Goal: Information Seeking & Learning: Learn about a topic

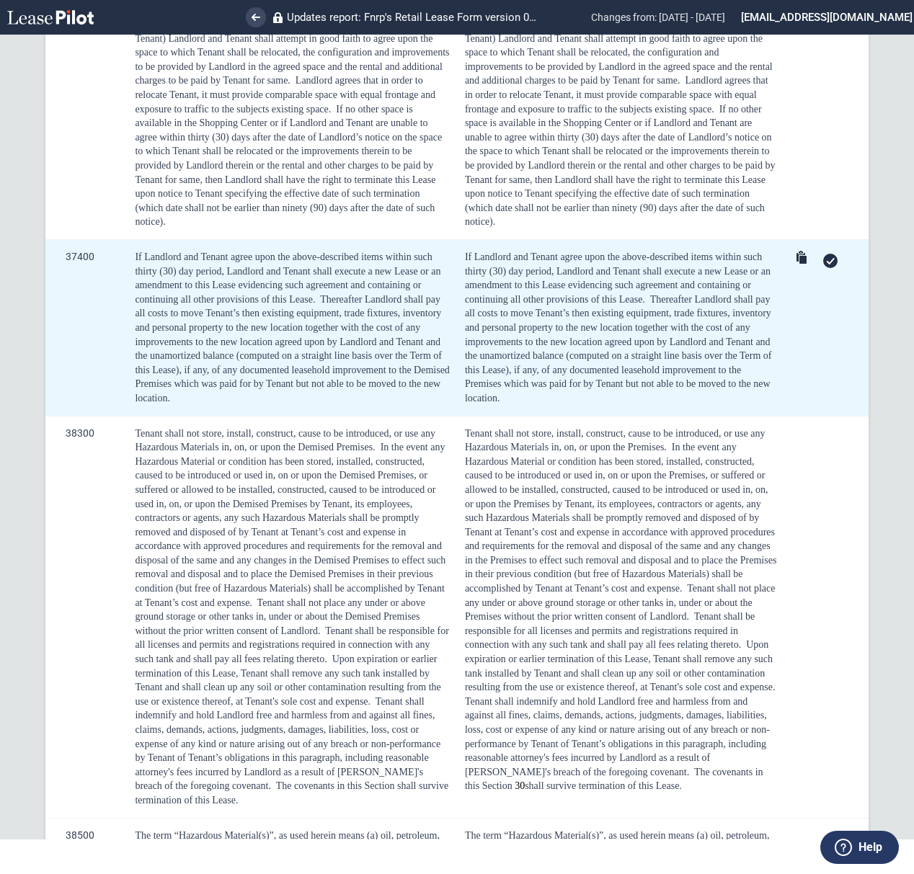
scroll to position [9722, 0]
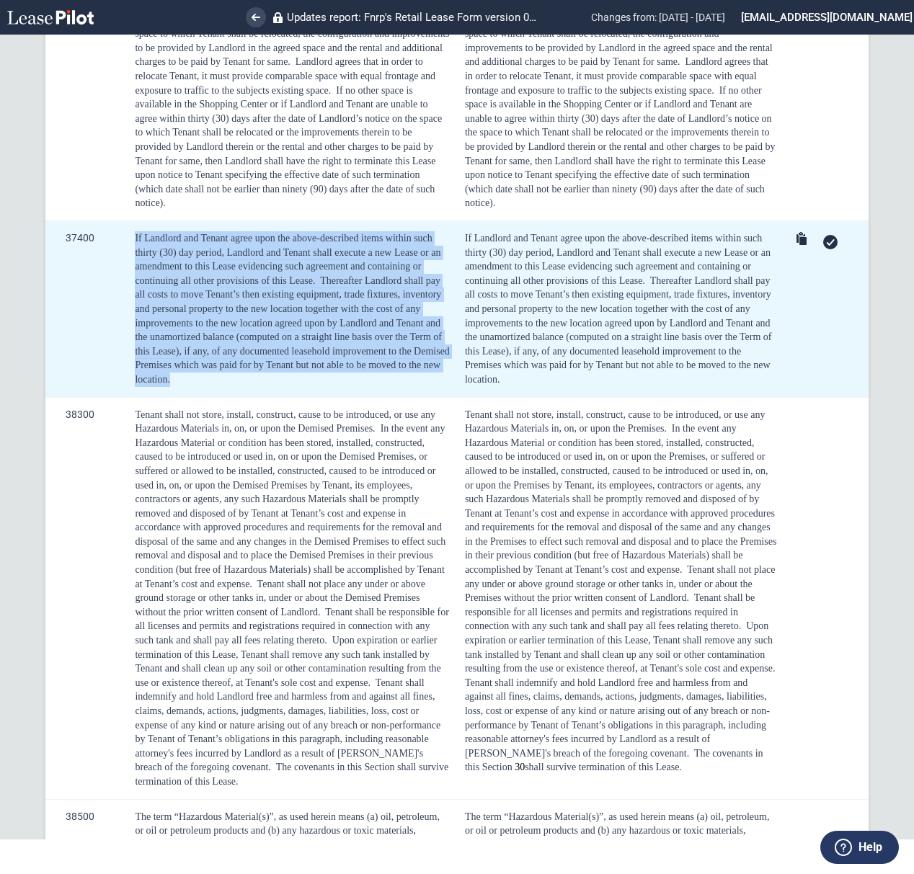
drag, startPoint x: 228, startPoint y: 387, endPoint x: 128, endPoint y: 249, distance: 170.9
click at [128, 249] on td "If Landlord and Tenant agree upon the above-described items within such thirty …" at bounding box center [290, 309] width 330 height 177
copy div "If Landlord and Tenant agree upon the above-described items within such thirty …"
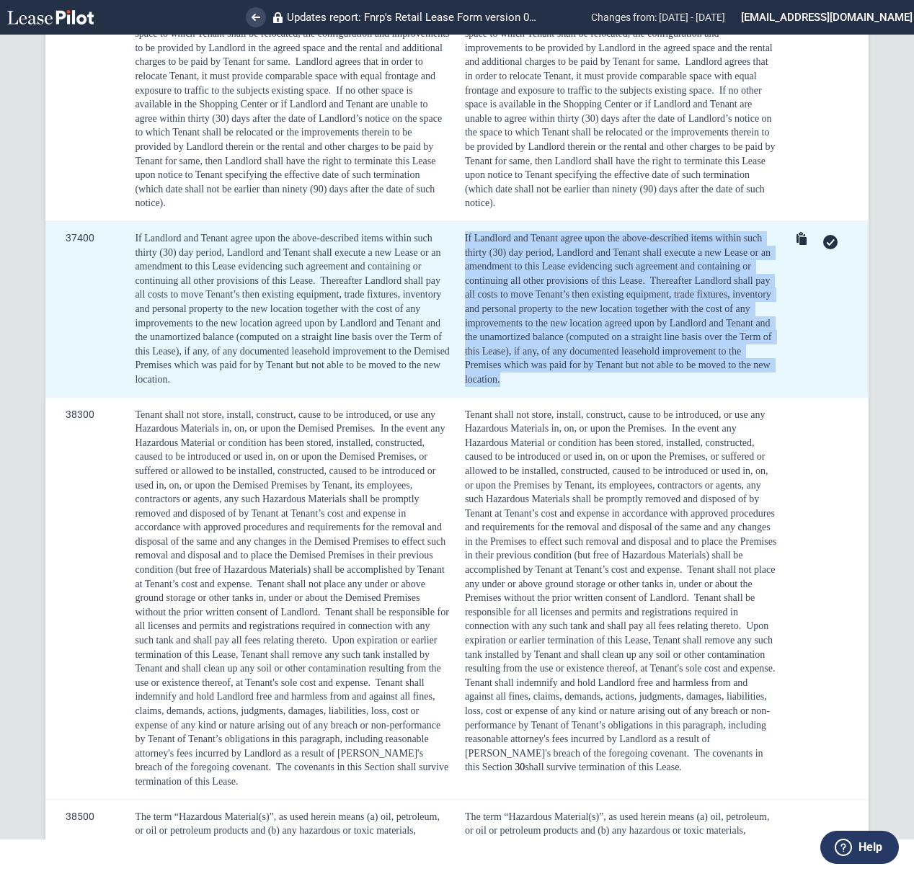
drag, startPoint x: 503, startPoint y: 393, endPoint x: 459, endPoint y: 248, distance: 151.6
click at [459, 248] on td "If Landlord and Tenant agree upon the above-described items within such thirty …" at bounding box center [618, 309] width 327 height 177
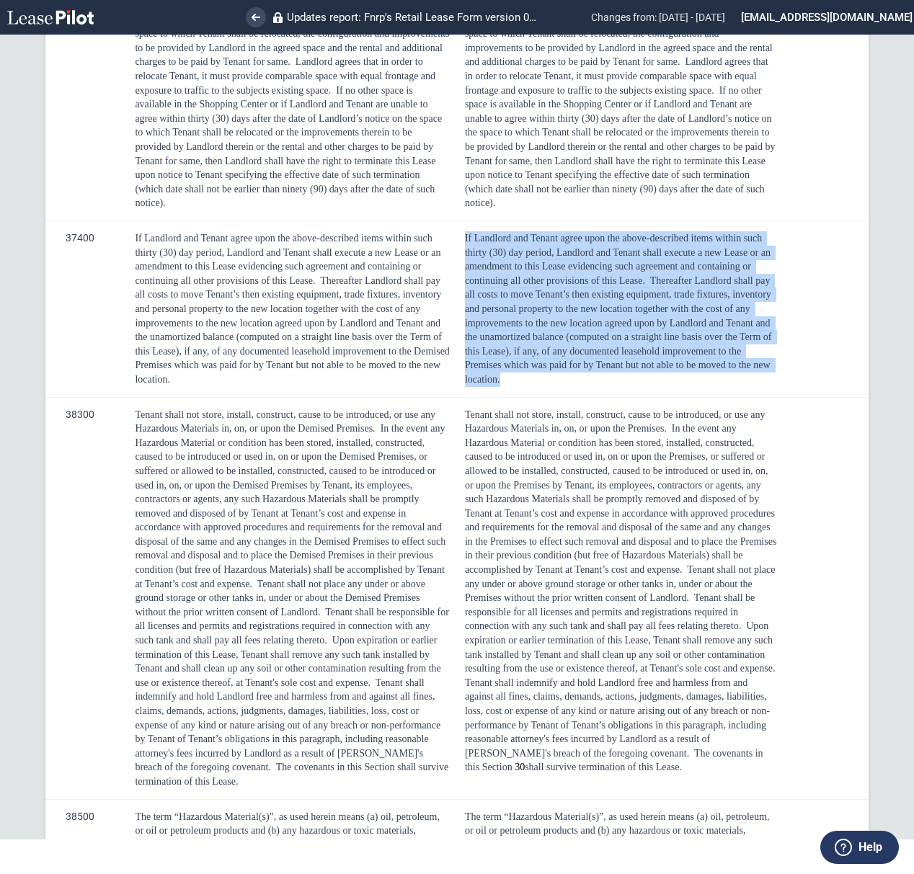
copy div "If Landlord and Tenant agree upon the above-described items within such thirty …"
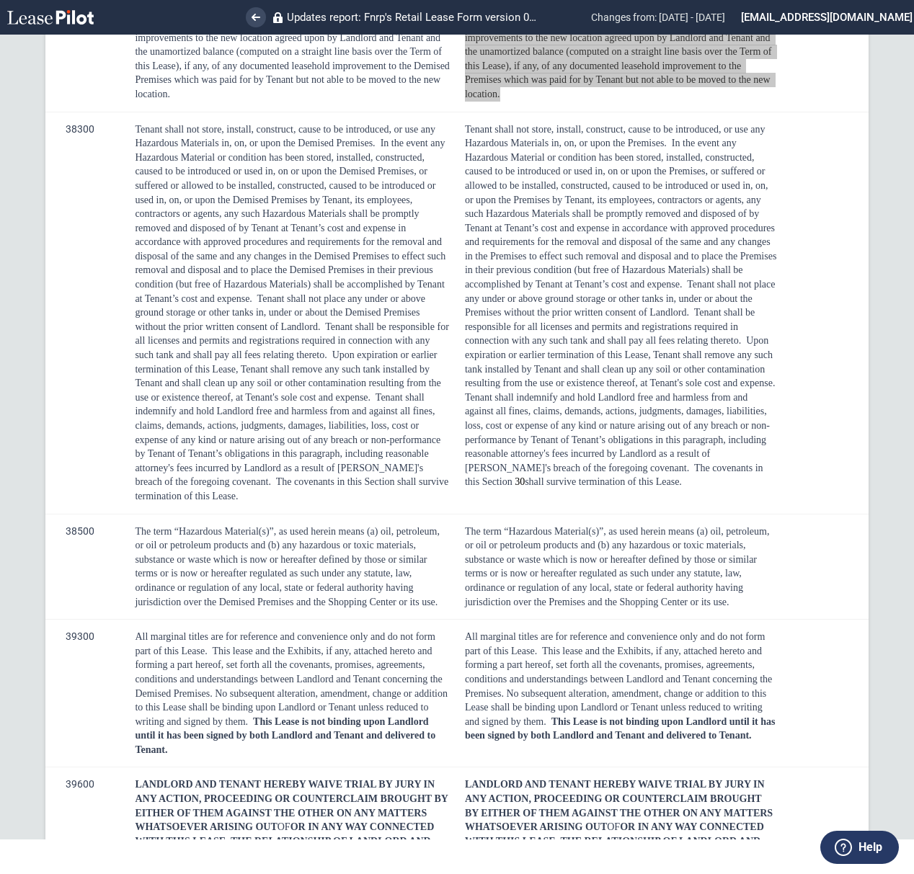
scroll to position [10011, 0]
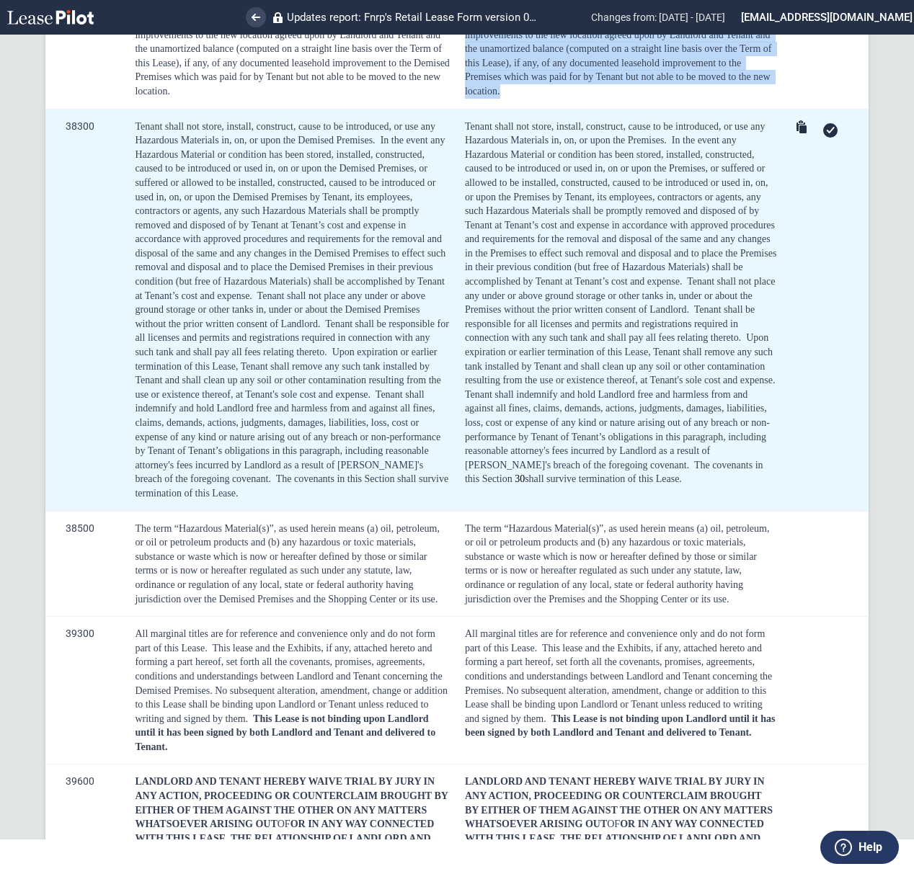
drag, startPoint x: 143, startPoint y: 476, endPoint x: 133, endPoint y: 140, distance: 336.1
click at [133, 140] on td "Tenant shall not store, install, construct, cause to be introduced, or use any …" at bounding box center [290, 310] width 330 height 402
copy div "Loremi dolor sit ametc, adipisc, elitseddo, eiusm te in utlaboreet, do mag ali …"
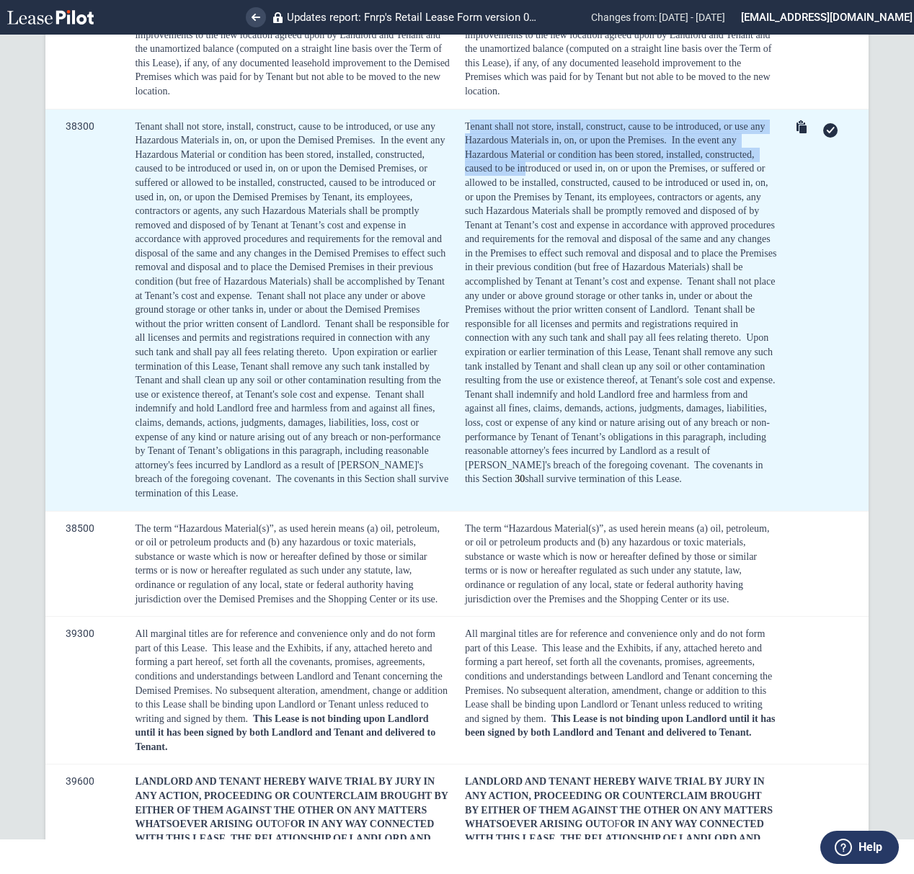
drag, startPoint x: 468, startPoint y: 128, endPoint x: 522, endPoint y: 174, distance: 71.1
click at [522, 174] on div "Tenant shall not store, install, construct, cause to be introduced, or use any …" at bounding box center [621, 303] width 312 height 367
drag, startPoint x: 673, startPoint y: 491, endPoint x: 461, endPoint y: 141, distance: 408.5
click at [465, 141] on div "Tenant shall not store, install, construct, cause to be introduced, or use any …" at bounding box center [621, 303] width 312 height 367
copy div "Loremi dolor sit ametc, adipisc, elitseddo, eiusm te in utlaboreet, do mag ali …"
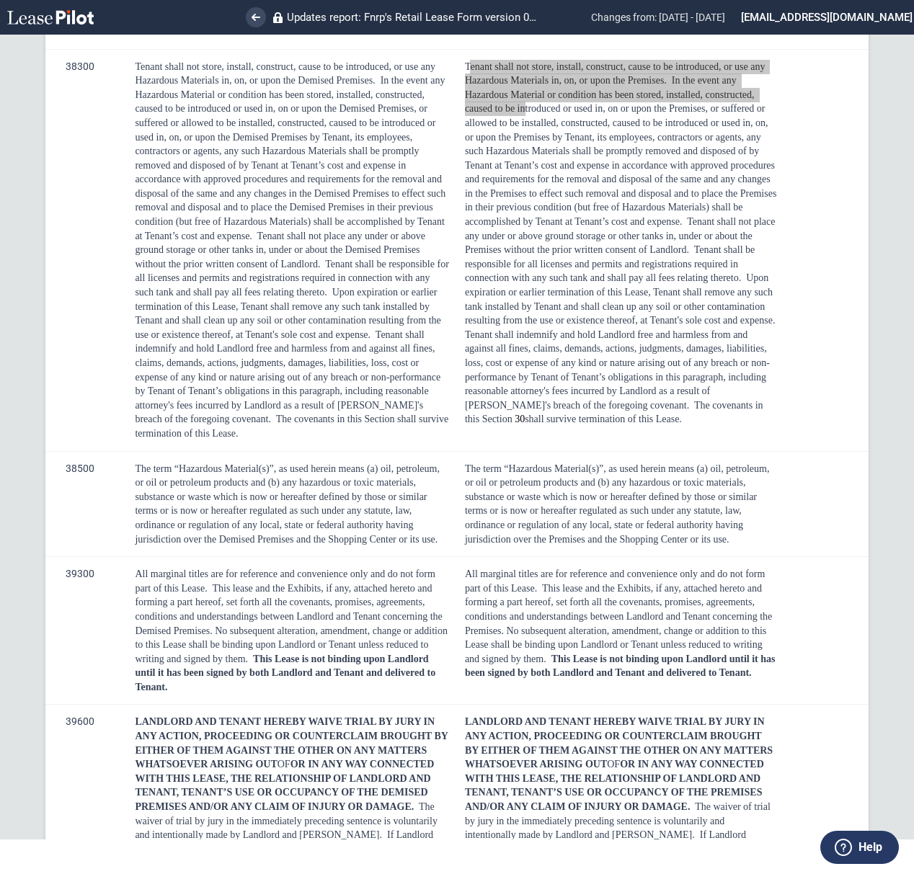
scroll to position [10299, 0]
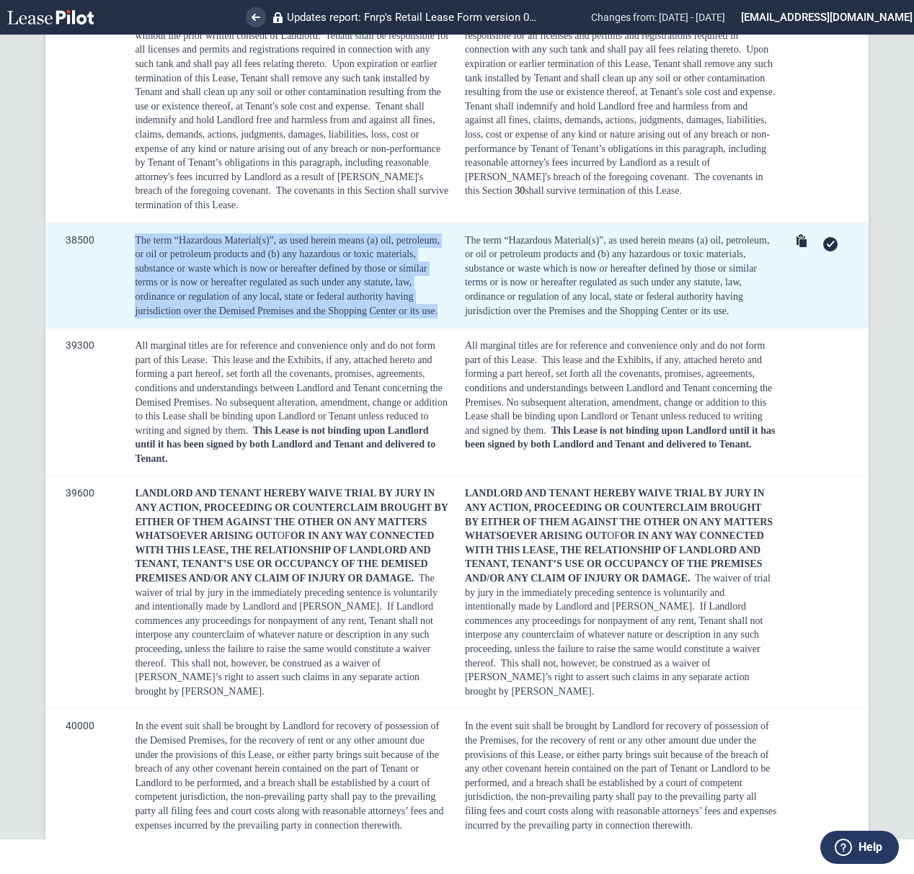
drag, startPoint x: 133, startPoint y: 243, endPoint x: 445, endPoint y: 327, distance: 322.7
click at [445, 327] on td "The term “Hazardous Material(s)”, as used herein means (a) oil, petroleum, or o…" at bounding box center [290, 276] width 330 height 106
copy div "The term “Hazardous Material(s)”, as used herein means (a) oil, petroleum, or o…"
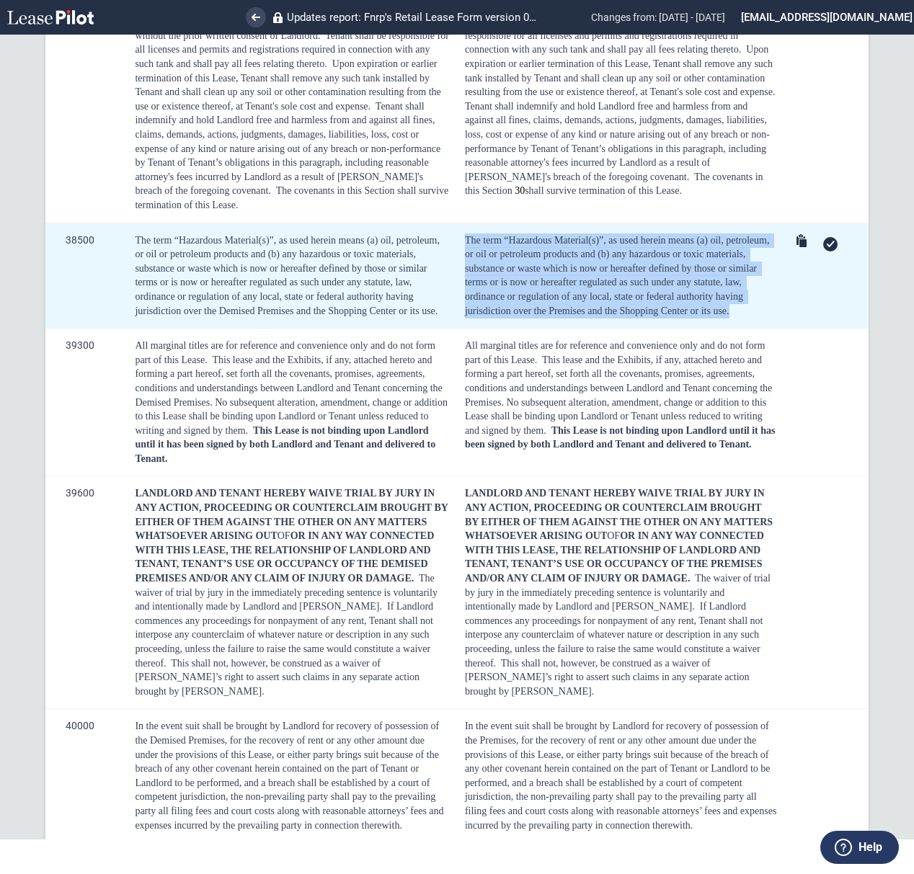
drag, startPoint x: 753, startPoint y: 332, endPoint x: 460, endPoint y: 252, distance: 303.9
click at [460, 252] on td "The term “Hazardous Material(s)”, as used herein means (a) oil, petroleum, or o…" at bounding box center [618, 276] width 327 height 106
copy div "The term “Hazardous Material(s)”, as used herein means (a) oil, petroleum, or o…"
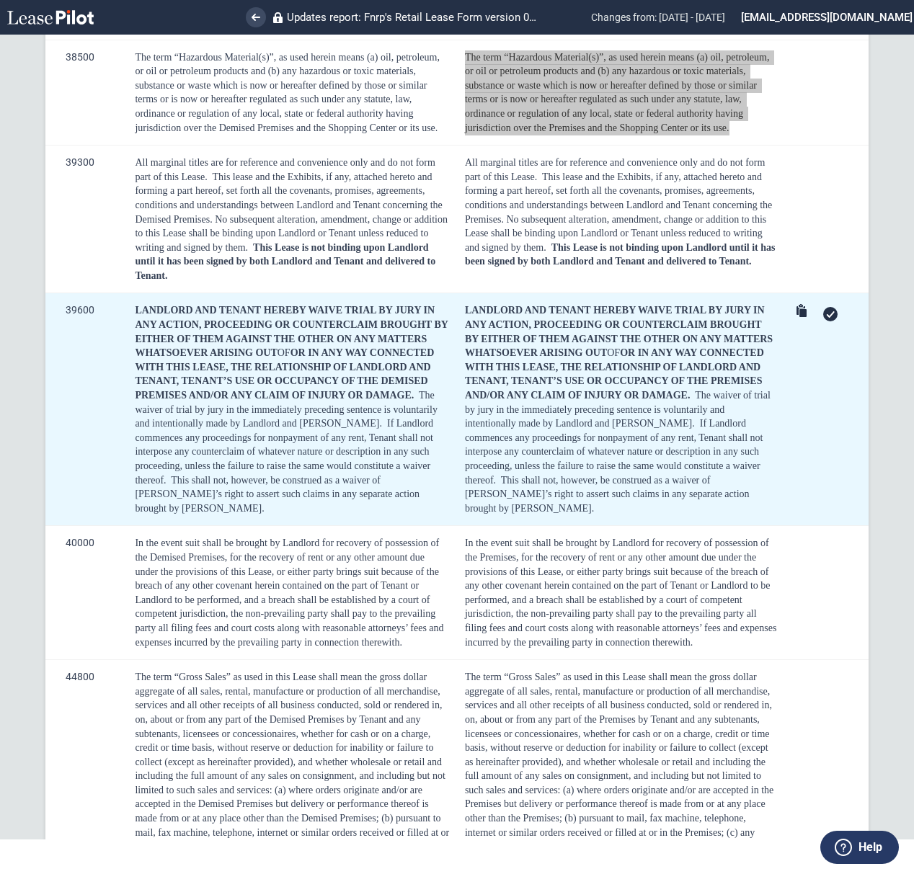
scroll to position [10491, 0]
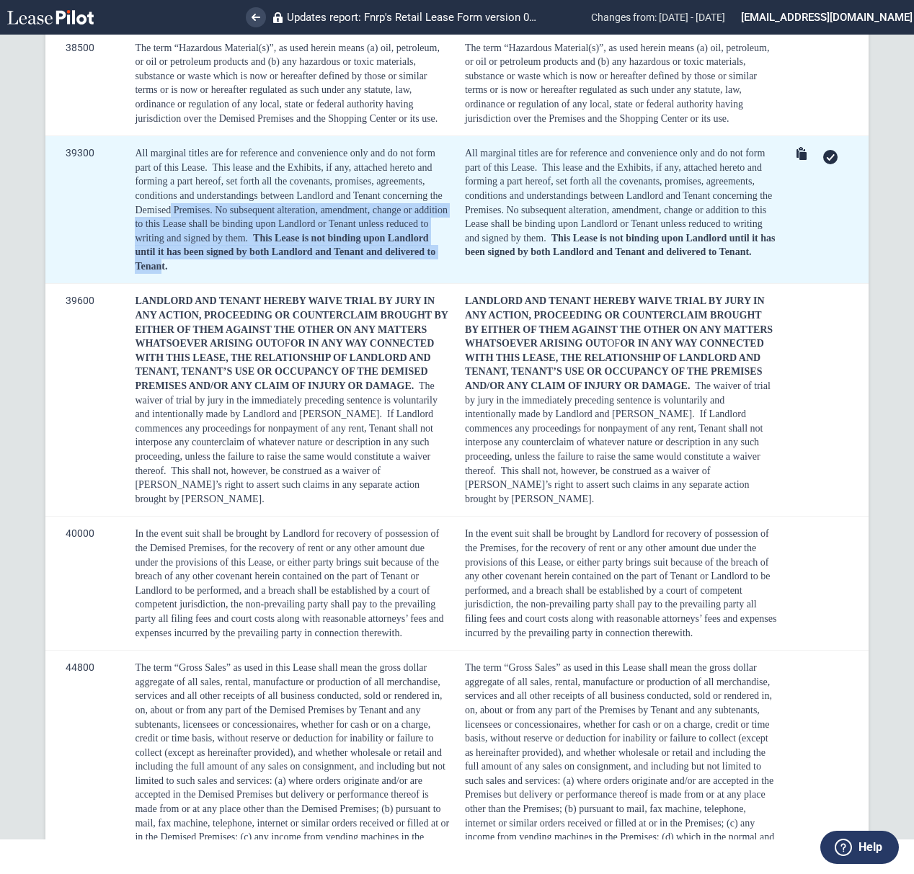
drag, startPoint x: 215, startPoint y: 275, endPoint x: 171, endPoint y: 220, distance: 70.8
click at [171, 220] on div "All marginal titles are for reference and convenience only and do not form part…" at bounding box center [292, 209] width 315 height 127
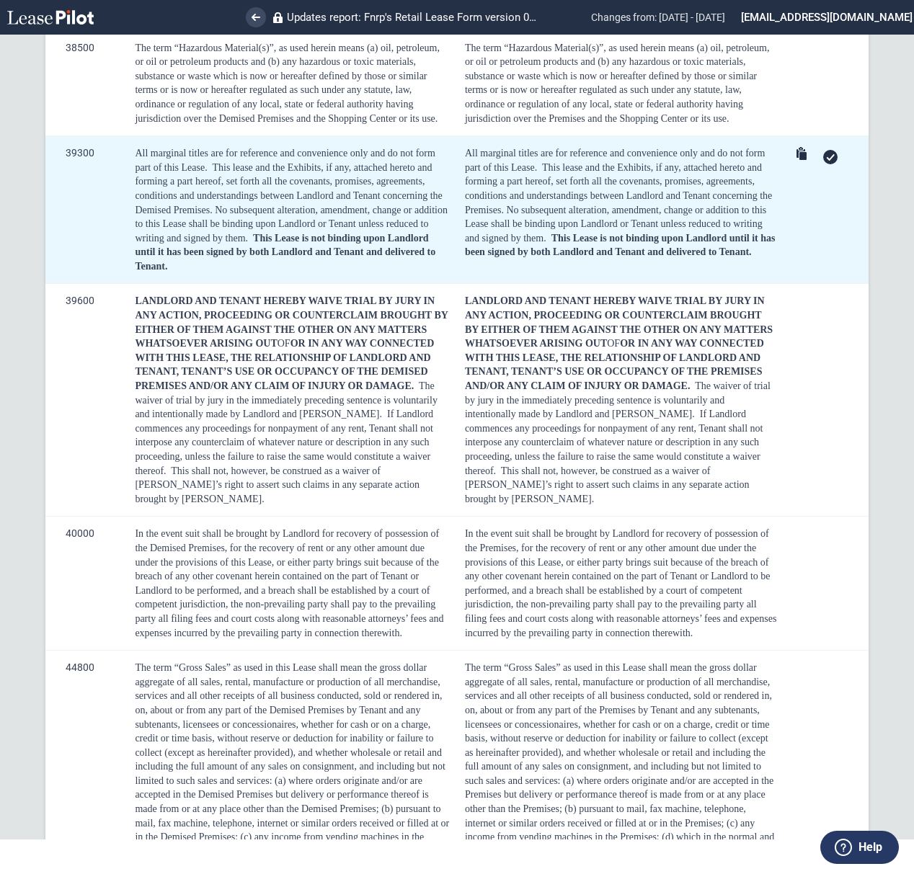
click at [241, 273] on div "All marginal titles are for reference and convenience only and do not form part…" at bounding box center [292, 209] width 315 height 127
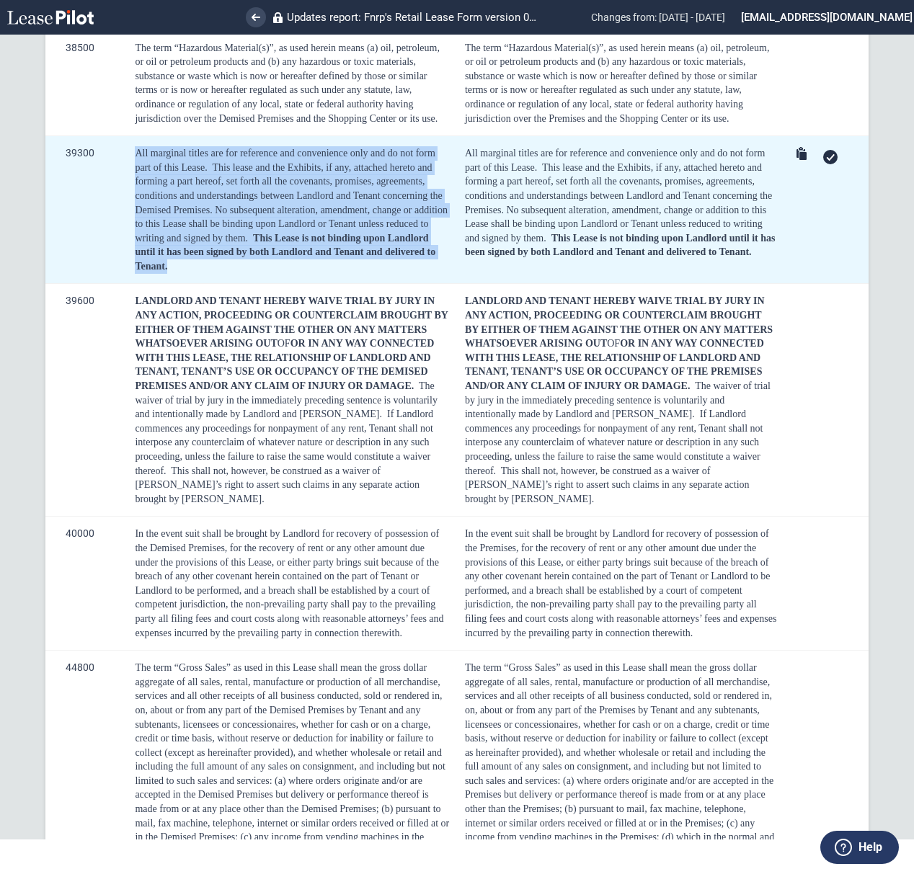
drag, startPoint x: 241, startPoint y: 278, endPoint x: 120, endPoint y: 174, distance: 160.0
click at [120, 174] on tr "39300 All marginal titles are for reference and convenience only and do not for…" at bounding box center [456, 210] width 823 height 148
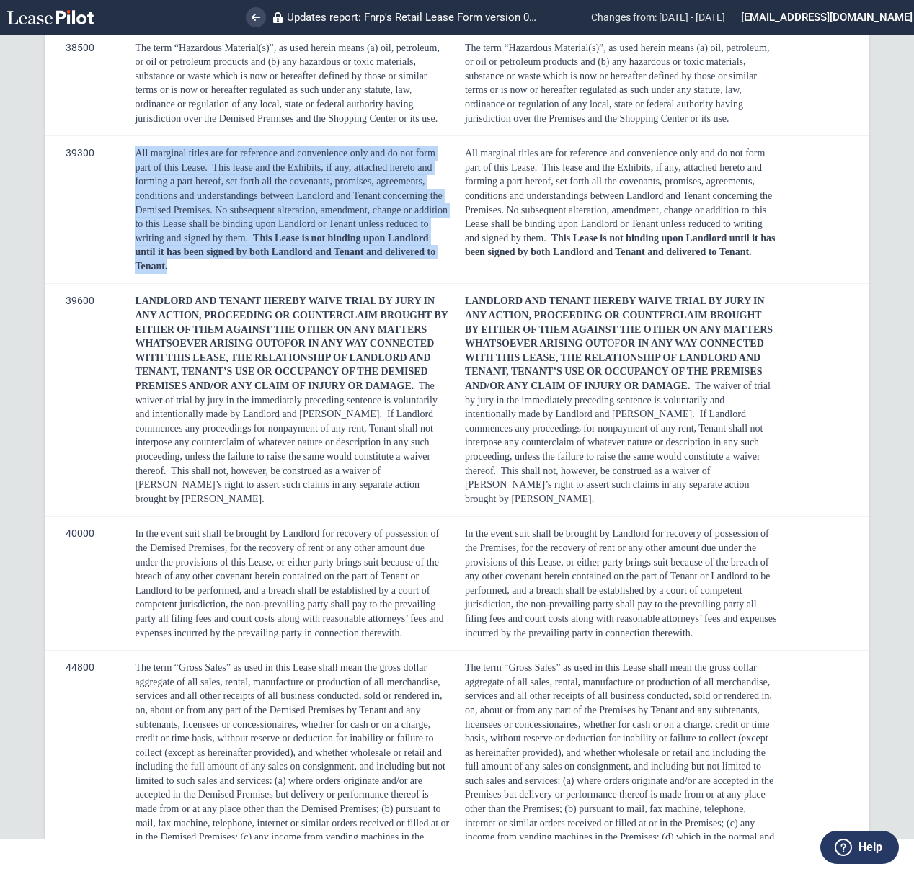
copy tr "All marginal titles are for reference and convenience only and do not form part…"
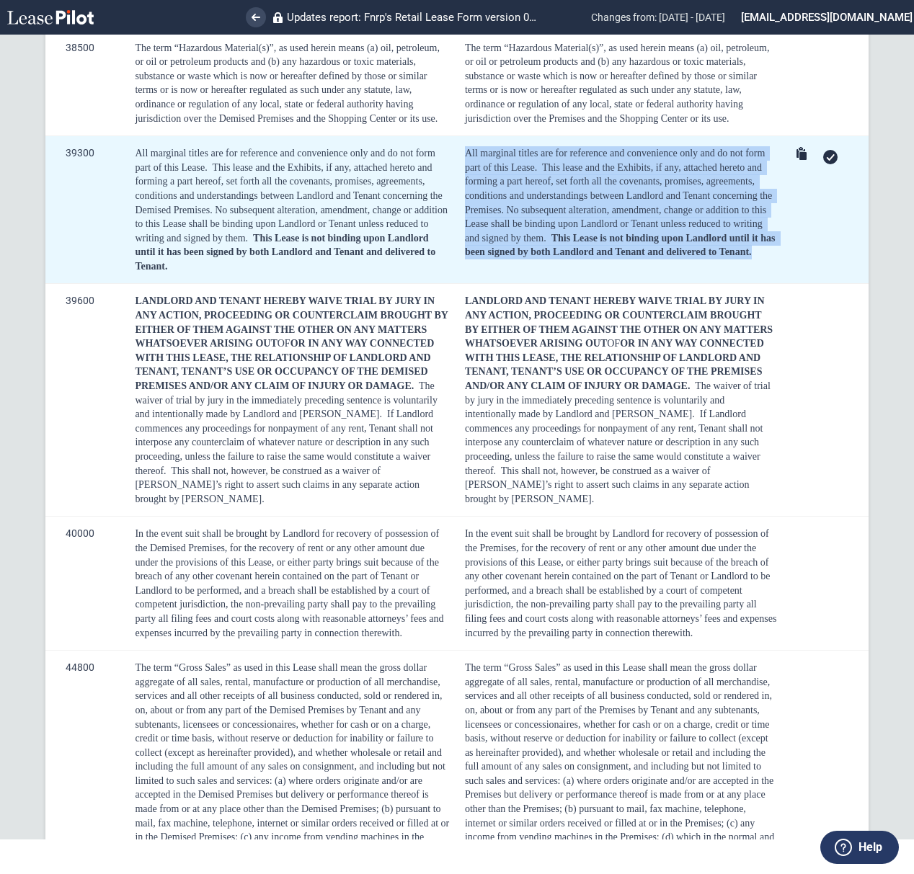
drag, startPoint x: 777, startPoint y: 257, endPoint x: 461, endPoint y: 164, distance: 329.2
click at [461, 164] on tr "39300 All marginal titles are for reference and convenience only and do not for…" at bounding box center [456, 210] width 823 height 148
copy table "All marginal titles are for reference and convenience only and do not form part…"
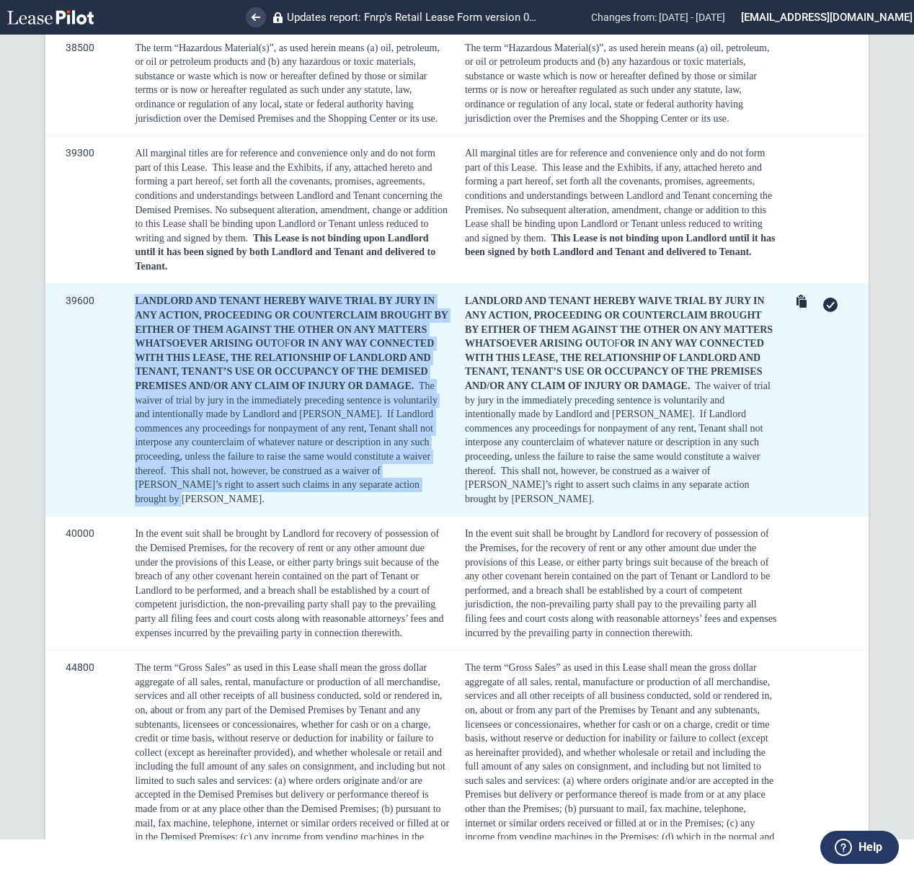
drag, startPoint x: 344, startPoint y: 496, endPoint x: 122, endPoint y: 318, distance: 284.6
click at [122, 318] on tr "39600 [PERSON_NAME] AND TENANT HEREBY WAIVE TRIAL BY JURY IN ANY ACTION, PROCEE…" at bounding box center [456, 400] width 823 height 233
copy tr "LANDLORD AND TENANT HEREBY WAIVE TRIAL BY JURY IN ANY ACTION, PROCEEDING OR COU…"
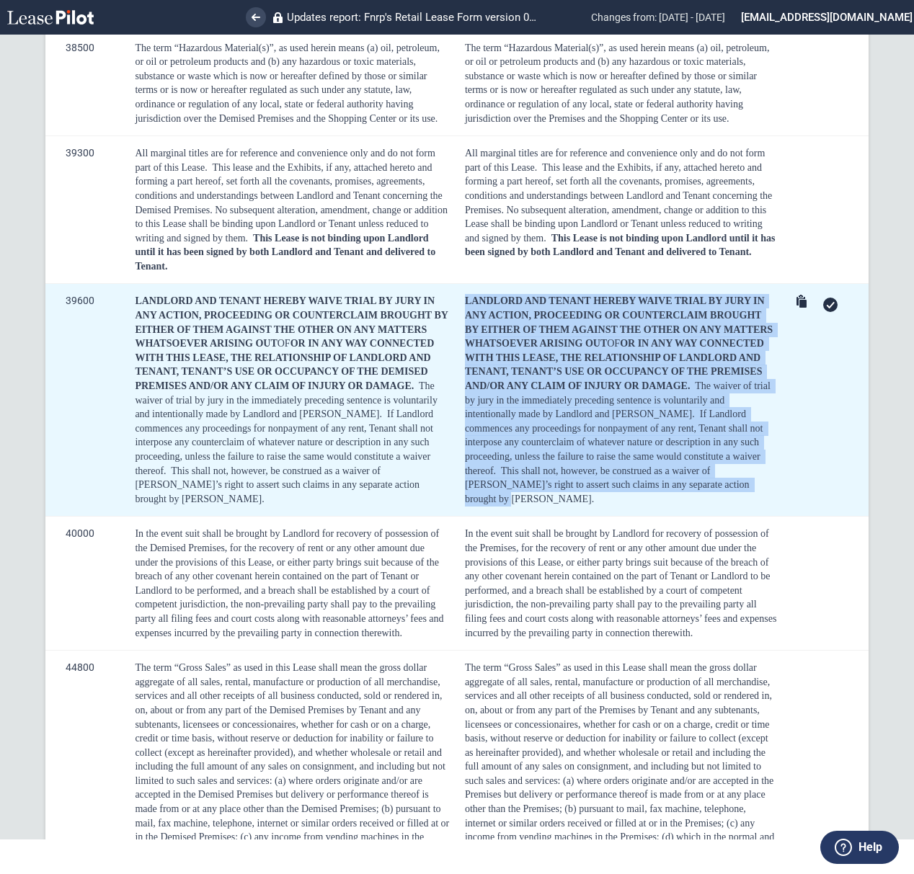
drag, startPoint x: 666, startPoint y: 500, endPoint x: 454, endPoint y: 304, distance: 289.2
click at [455, 304] on td "LANDLORD AND TENANT HEREBY WAIVE TRIAL BY JURY IN ANY ACTION, PROCEEDING OR COU…" at bounding box center [618, 400] width 327 height 233
copy div "LANDLORD AND TENANT HEREBY WAIVE TRIAL BY JURY IN ANY ACTION, PROCEEDING OR COU…"
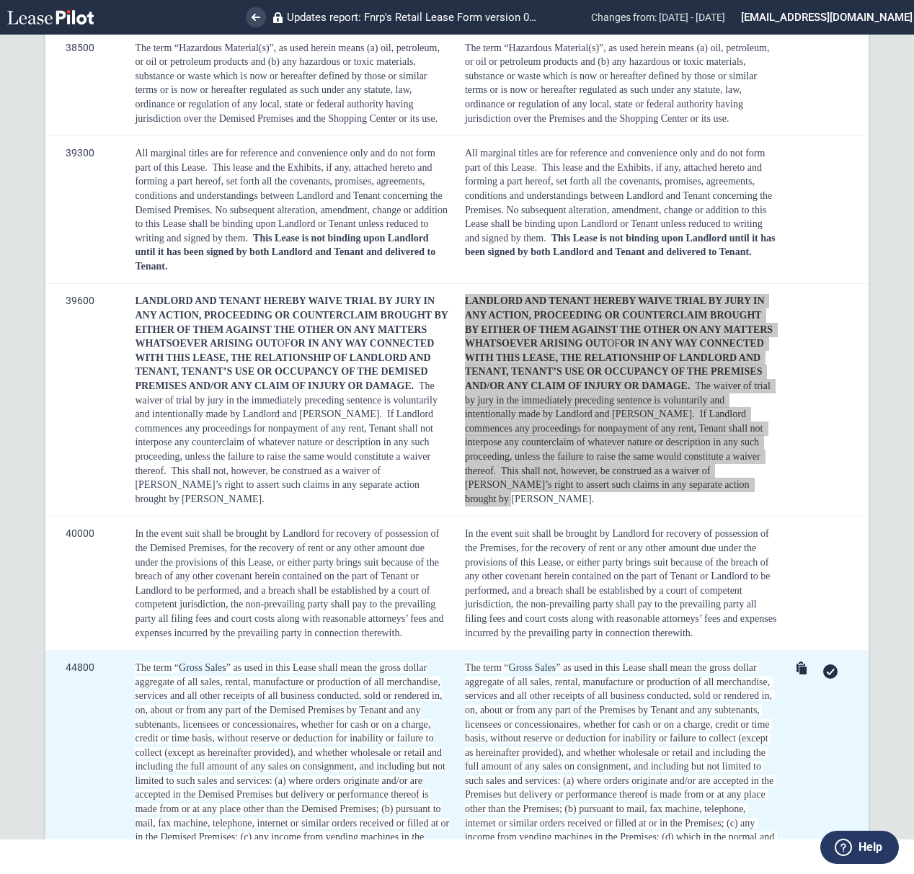
scroll to position [10780, 0]
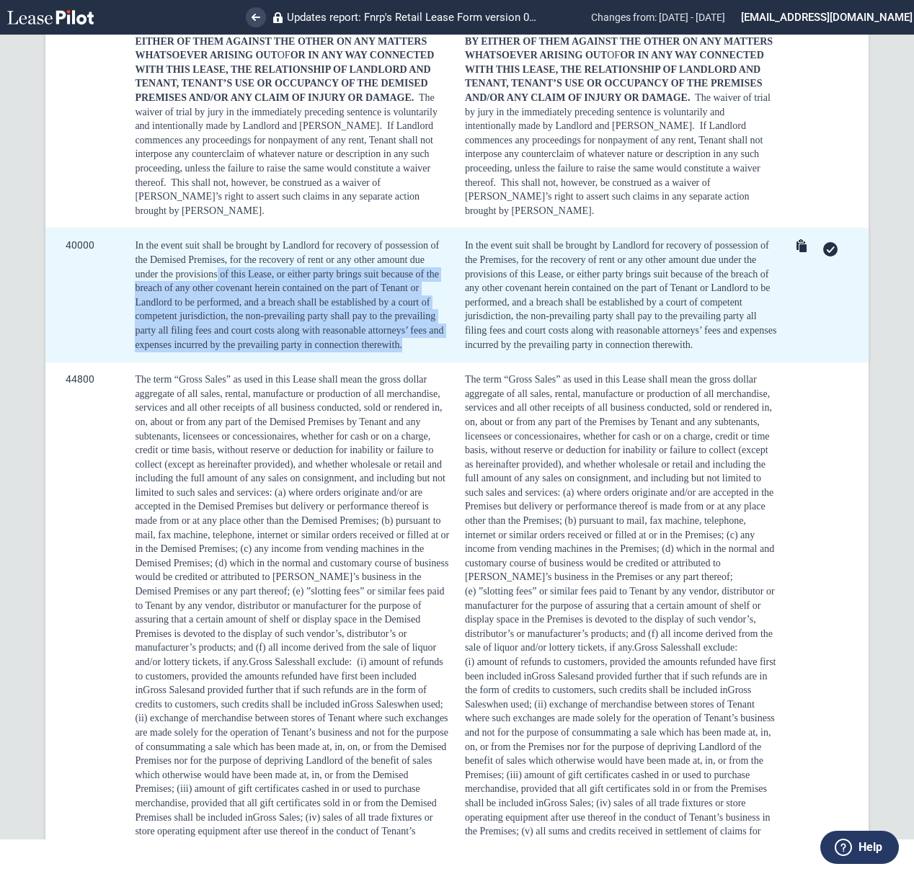
drag, startPoint x: 440, startPoint y: 343, endPoint x: 176, endPoint y: 252, distance: 279.1
click at [196, 260] on div "In the event suit shall be brought by Landlord for recovery of possession of th…" at bounding box center [292, 295] width 315 height 113
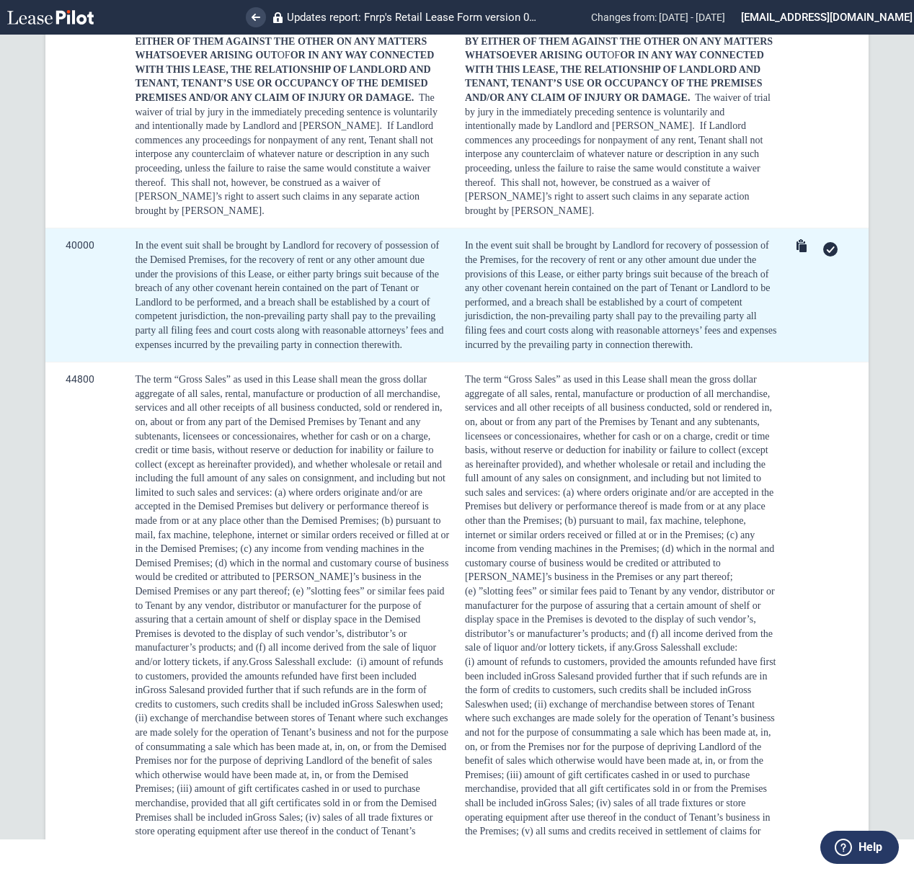
click at [136, 243] on span "In the event suit shall be brought by Landlord for recovery of possession of th…" at bounding box center [289, 295] width 309 height 110
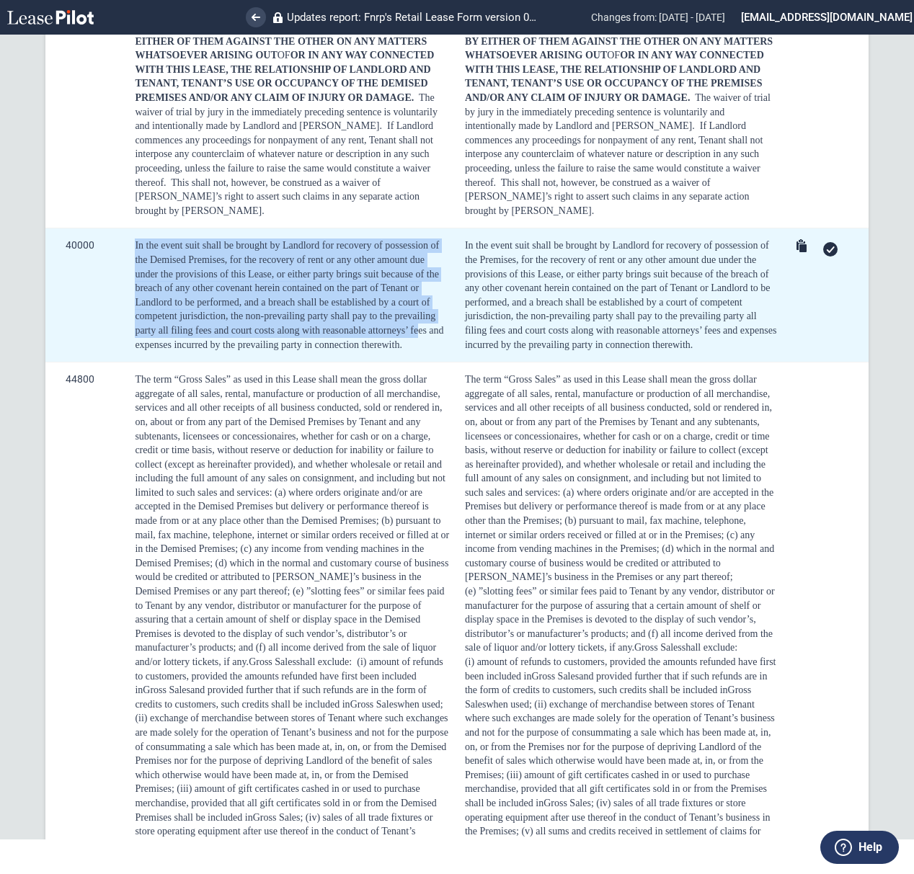
drag, startPoint x: 133, startPoint y: 242, endPoint x: 418, endPoint y: 333, distance: 299.6
click at [418, 333] on td "In the event suit shall be brought by Landlord for recovery of possession of th…" at bounding box center [290, 296] width 330 height 134
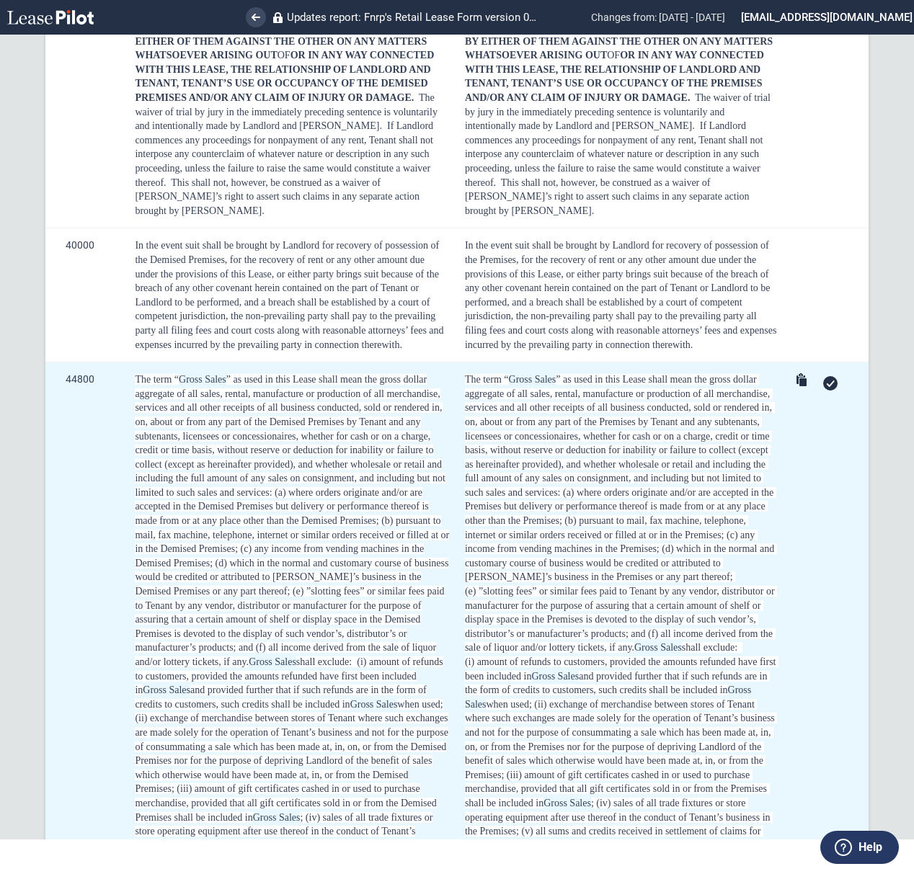
click at [397, 363] on td "The term “ Gross Sales ” as used in this Lease shall mean the gross dollar aggr…" at bounding box center [290, 635] width 330 height 544
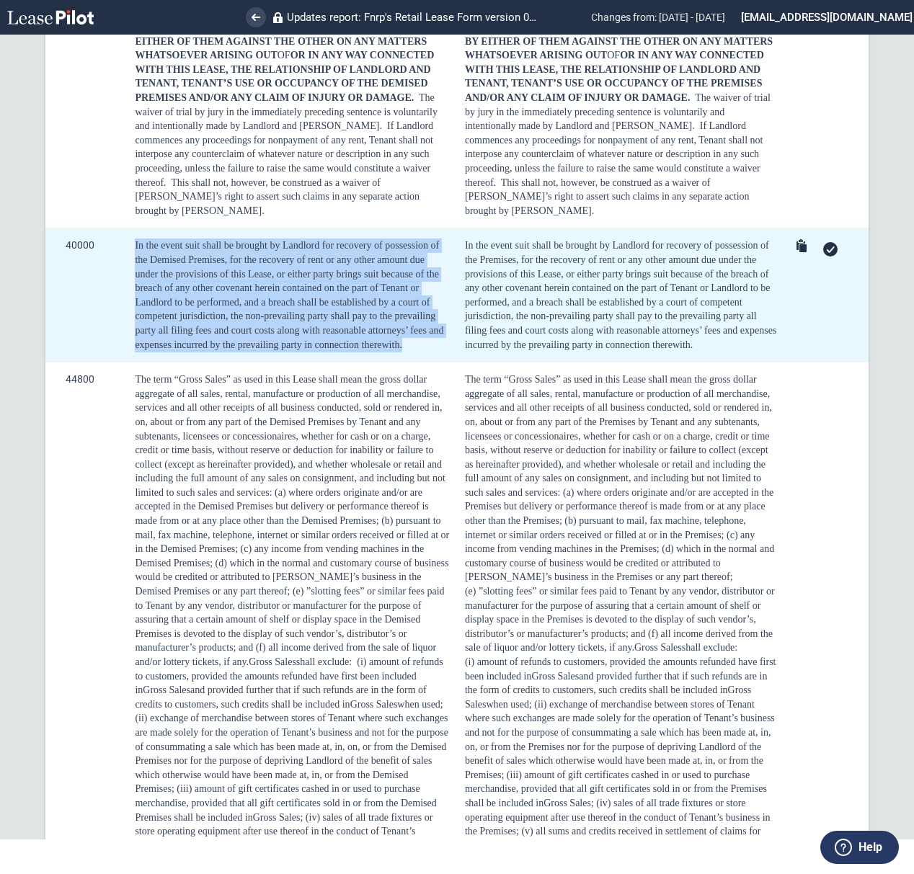
drag, startPoint x: 402, startPoint y: 341, endPoint x: 118, endPoint y: 251, distance: 298.0
click at [118, 251] on tr "40000 In the event suit shall be brought by Landlord for recovery of possession…" at bounding box center [456, 296] width 823 height 134
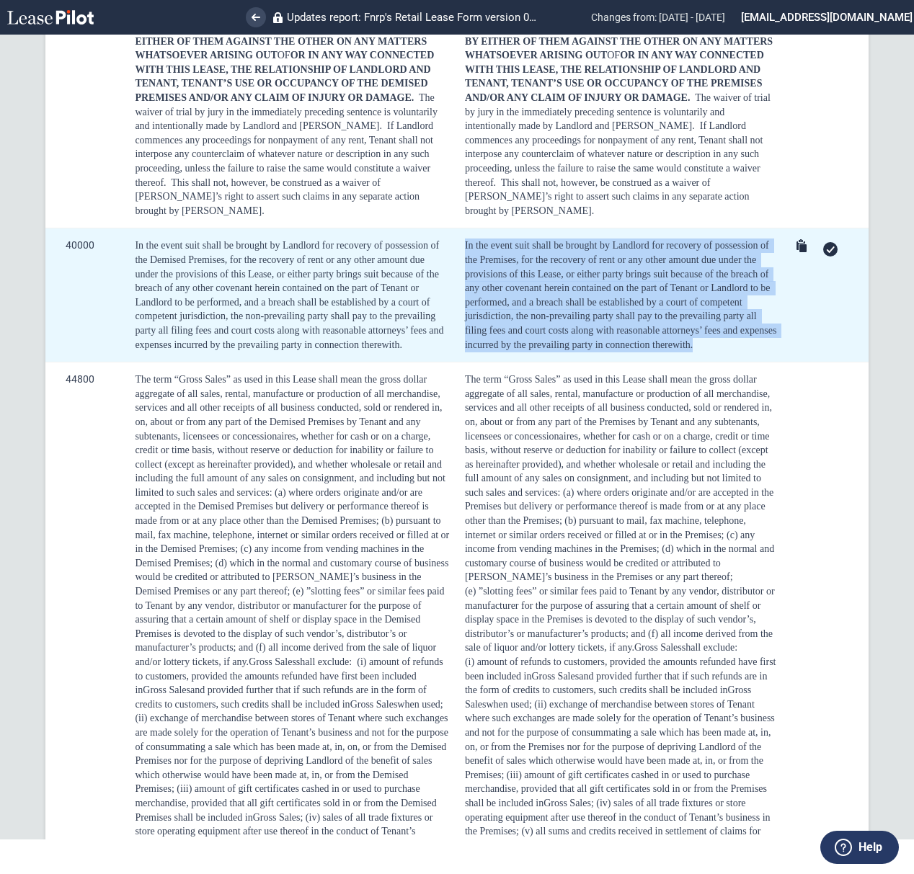
drag, startPoint x: 709, startPoint y: 341, endPoint x: 459, endPoint y: 243, distance: 268.7
click at [459, 243] on td "In the event suit shall be brought by Landlord for recovery of possession of th…" at bounding box center [618, 296] width 327 height 134
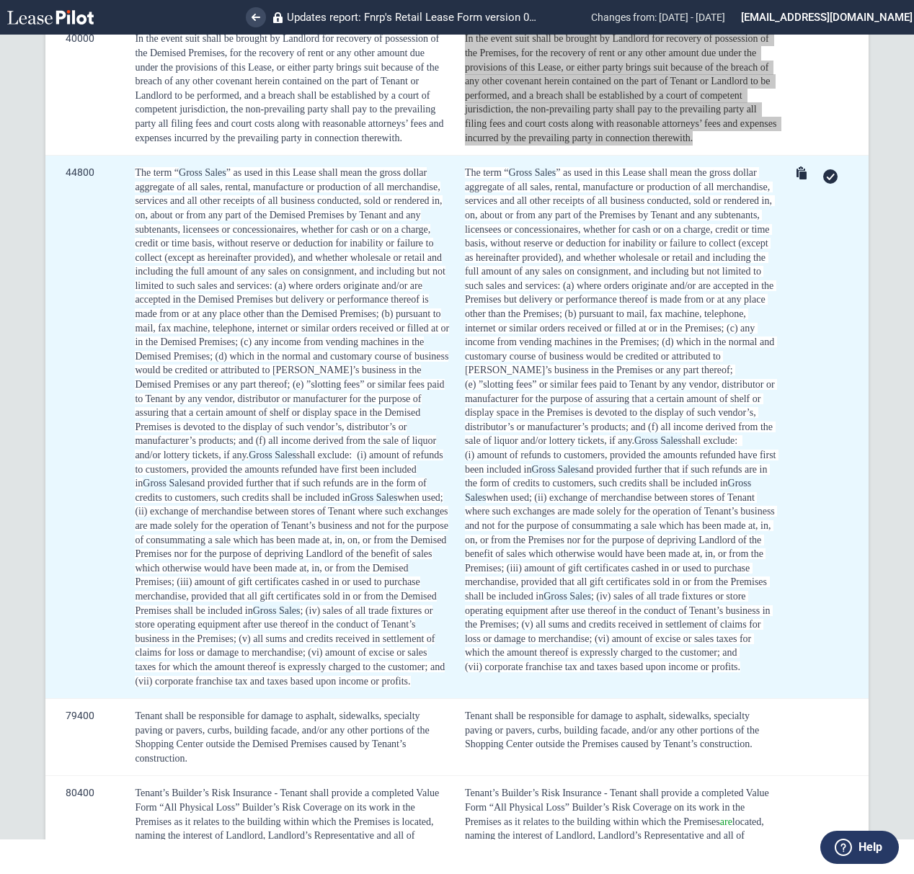
scroll to position [11068, 0]
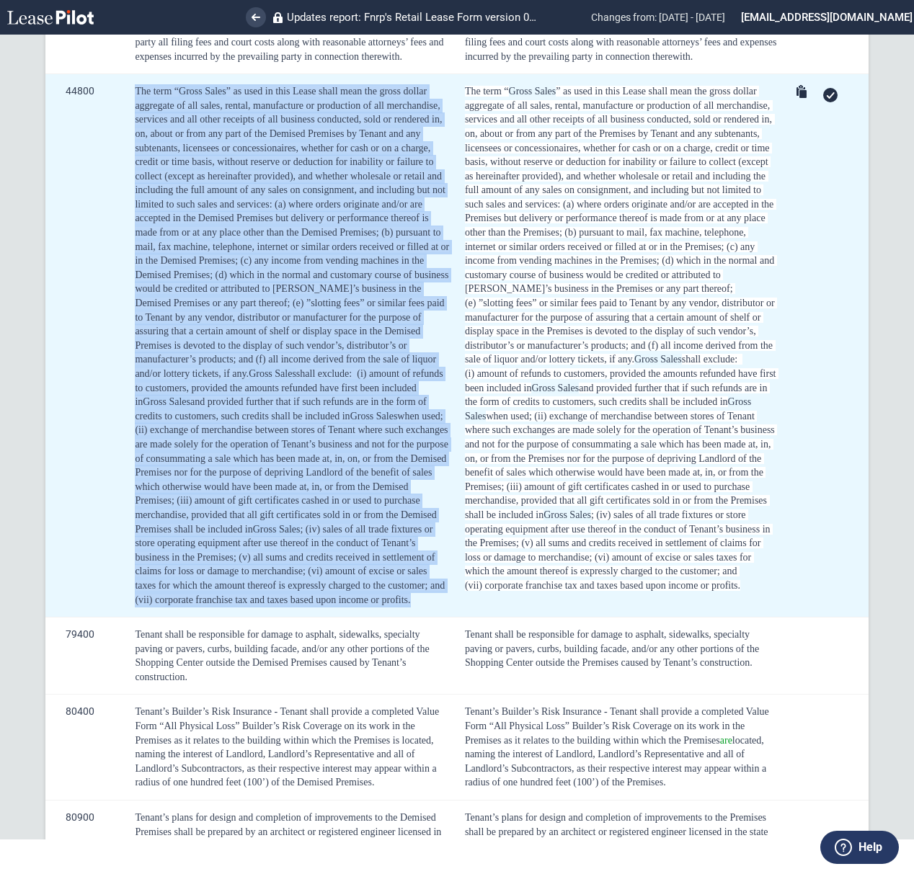
drag, startPoint x: 136, startPoint y: 89, endPoint x: 419, endPoint y: 598, distance: 582.2
click at [419, 598] on div "The term “ Gross Sales ” as used in this Lease shall mean the gross dollar aggr…" at bounding box center [292, 345] width 315 height 523
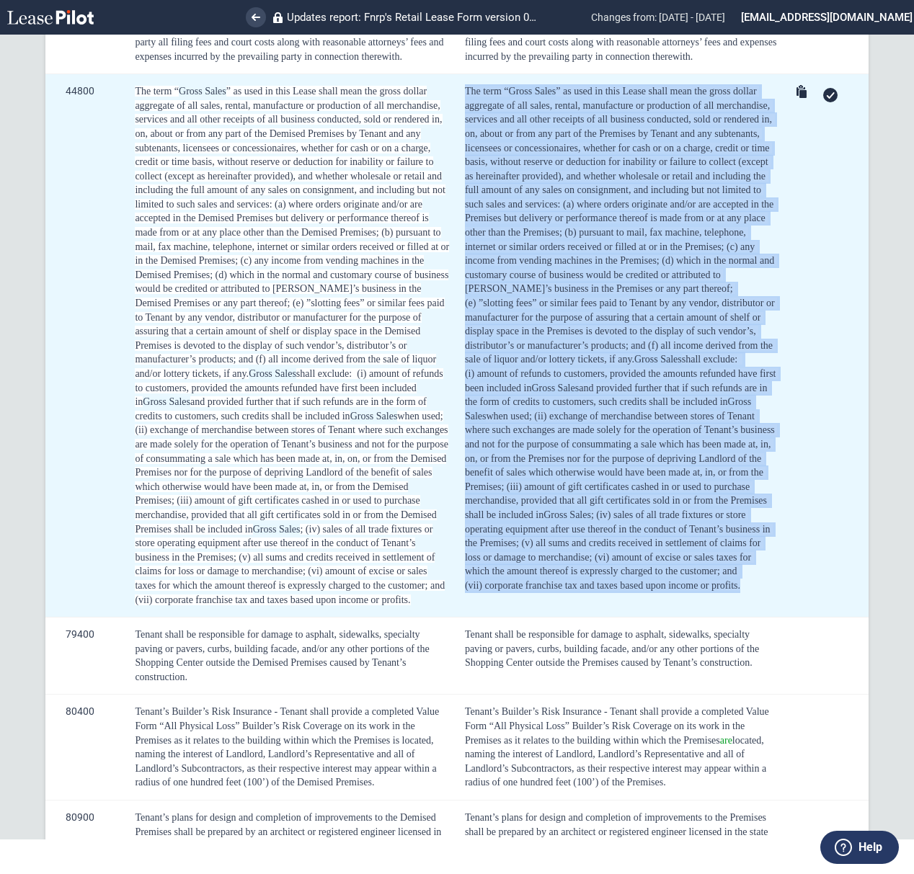
drag, startPoint x: 664, startPoint y: 537, endPoint x: 456, endPoint y: 90, distance: 493.1
click at [460, 89] on td "The term “ Gross Sales ” as used in this Lease shall mean the gross dollar aggr…" at bounding box center [618, 346] width 327 height 544
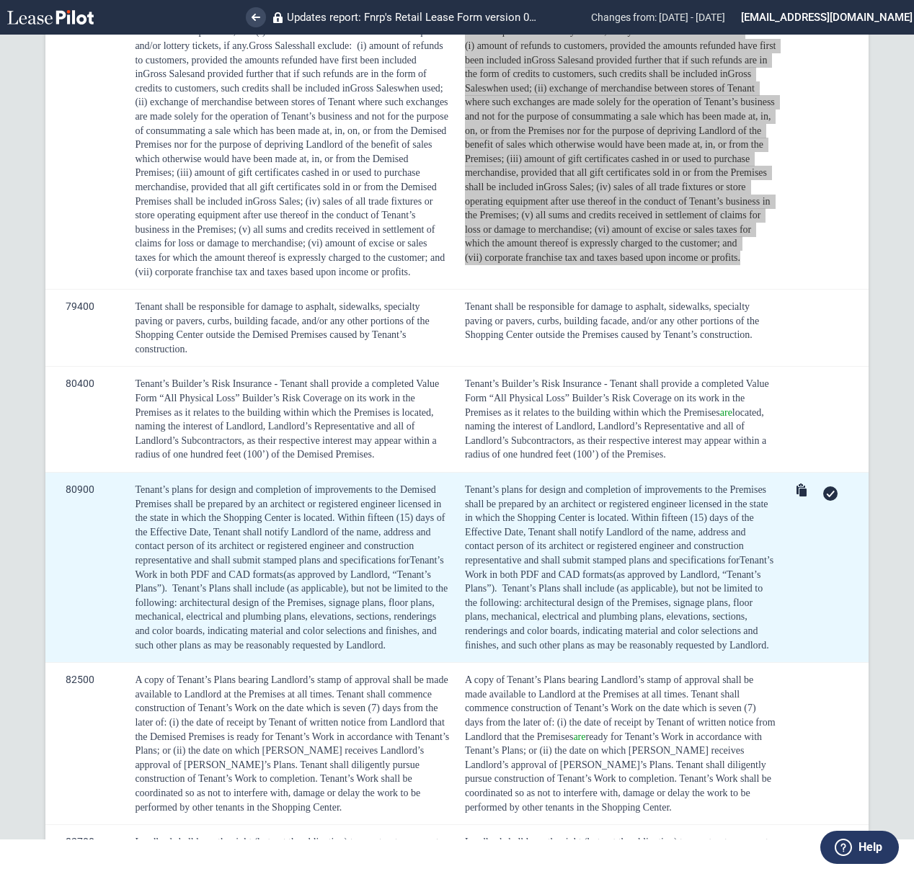
scroll to position [11549, 0]
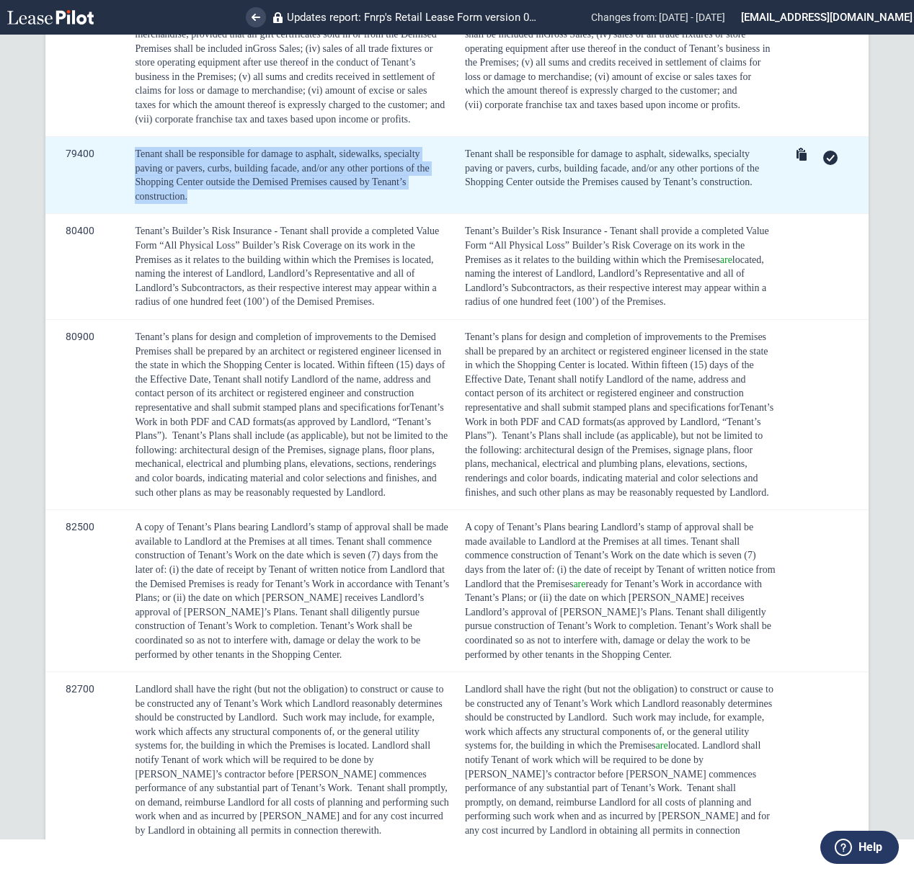
drag, startPoint x: 269, startPoint y: 196, endPoint x: 128, endPoint y: 147, distance: 148.9
click at [128, 147] on td "Tenant shall be responsible for damage to asphalt, sidewalks, specialty paving …" at bounding box center [290, 175] width 330 height 77
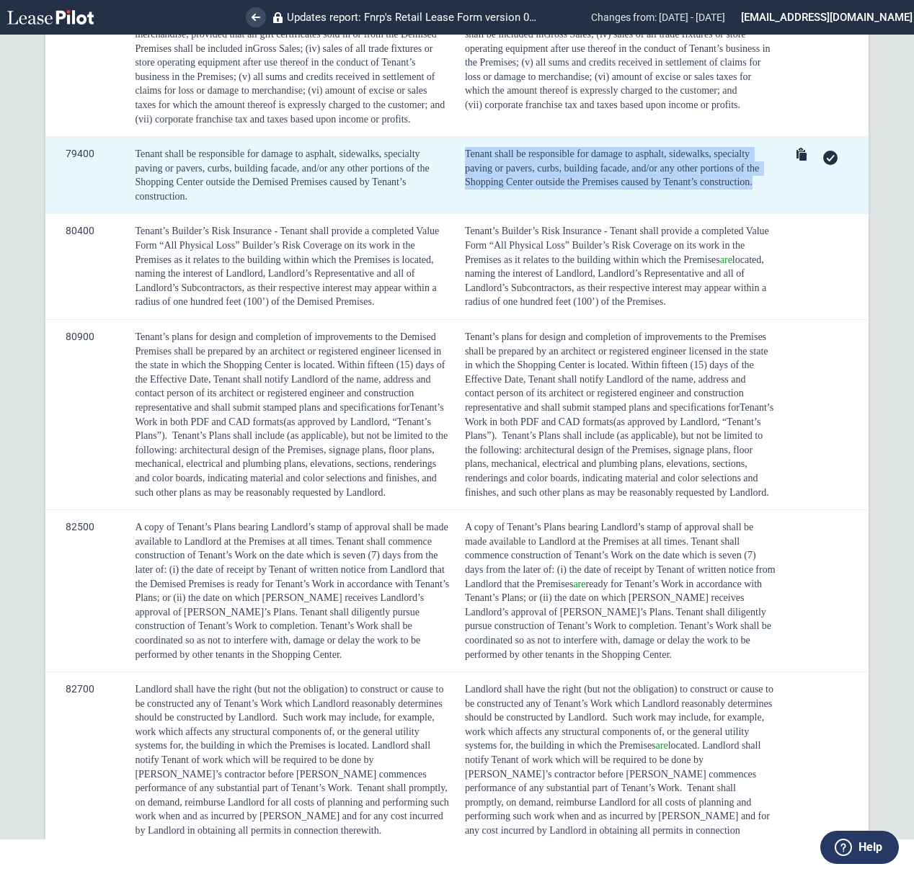
drag, startPoint x: 759, startPoint y: 180, endPoint x: 459, endPoint y: 154, distance: 301.7
click at [459, 154] on td "Tenant shall be responsible for damage to asphalt, sidewalks, specialty paving …" at bounding box center [618, 175] width 327 height 77
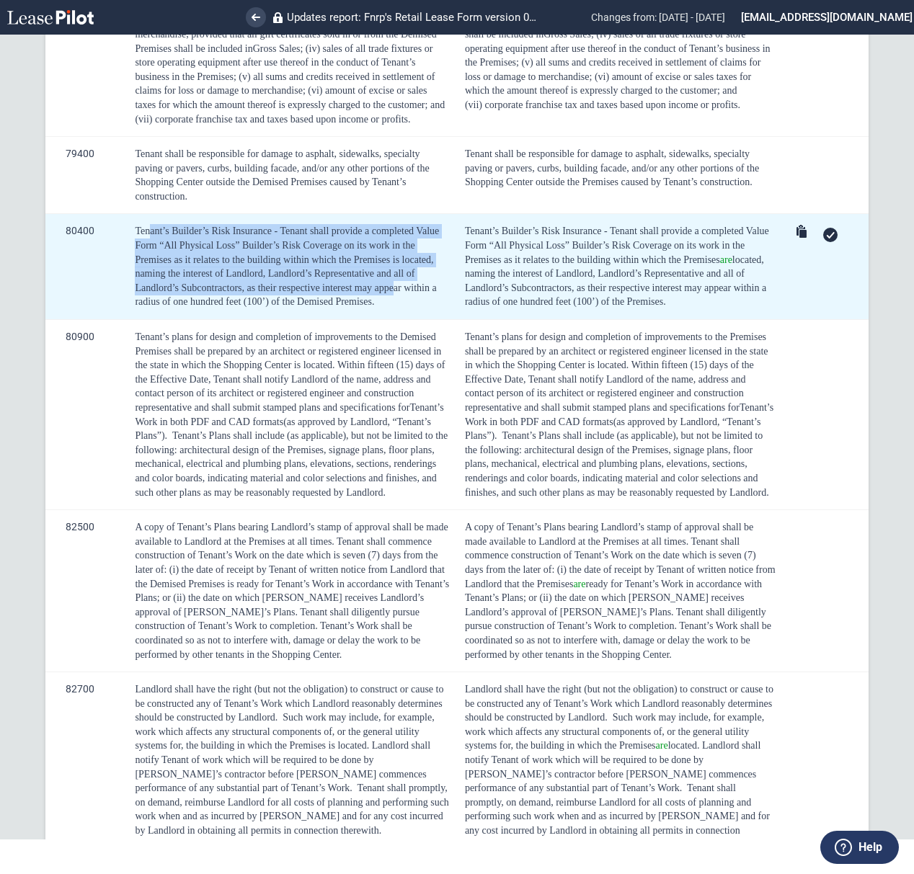
drag, startPoint x: 392, startPoint y: 288, endPoint x: 164, endPoint y: 234, distance: 234.3
click at [147, 216] on td "Tenant’s Builder’s Risk Insurance - Tenant shall provide a completed Value Form…" at bounding box center [290, 267] width 330 height 106
click at [343, 269] on span "Tenant’s Builder’s Risk Insurance - Tenant shall provide a completed Value Form…" at bounding box center [287, 266] width 304 height 81
drag, startPoint x: 373, startPoint y: 303, endPoint x: 99, endPoint y: 218, distance: 286.2
click at [99, 218] on tr "80400 Tenant’s Builder’s Risk Insurance - Tenant shall provide a completed Valu…" at bounding box center [456, 267] width 823 height 106
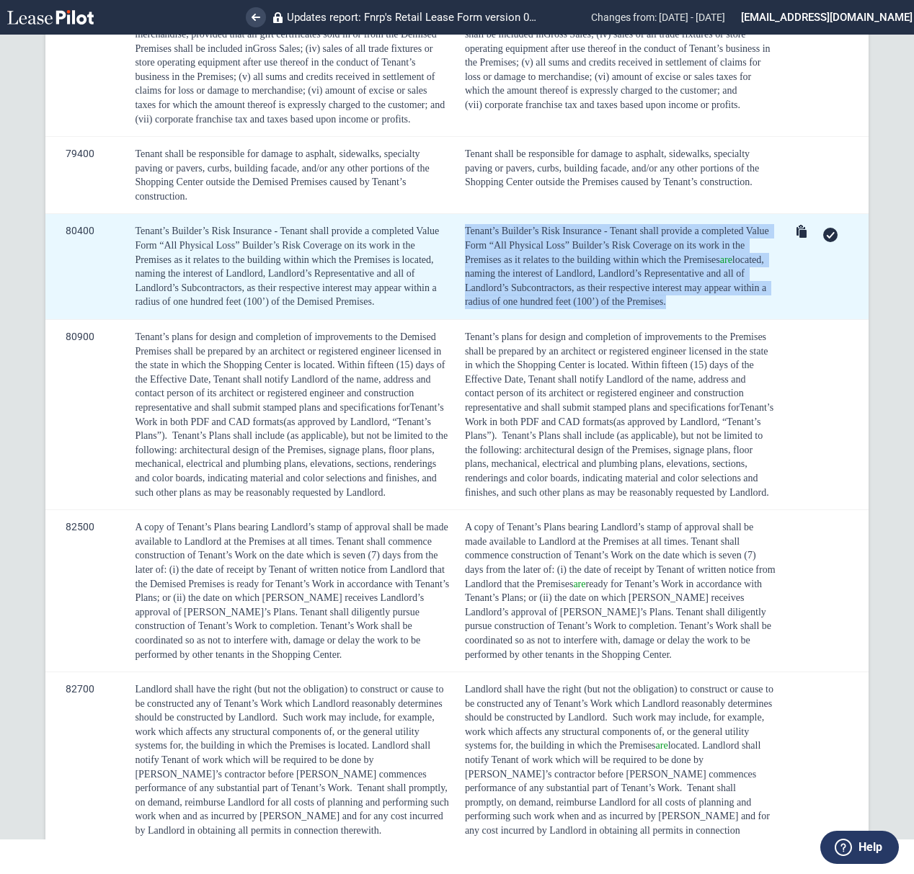
drag, startPoint x: 696, startPoint y: 297, endPoint x: 454, endPoint y: 226, distance: 251.8
click at [455, 226] on td "Tenant’s Builder’s Risk Insurance - Tenant shall provide a completed Value Form…" at bounding box center [618, 267] width 327 height 106
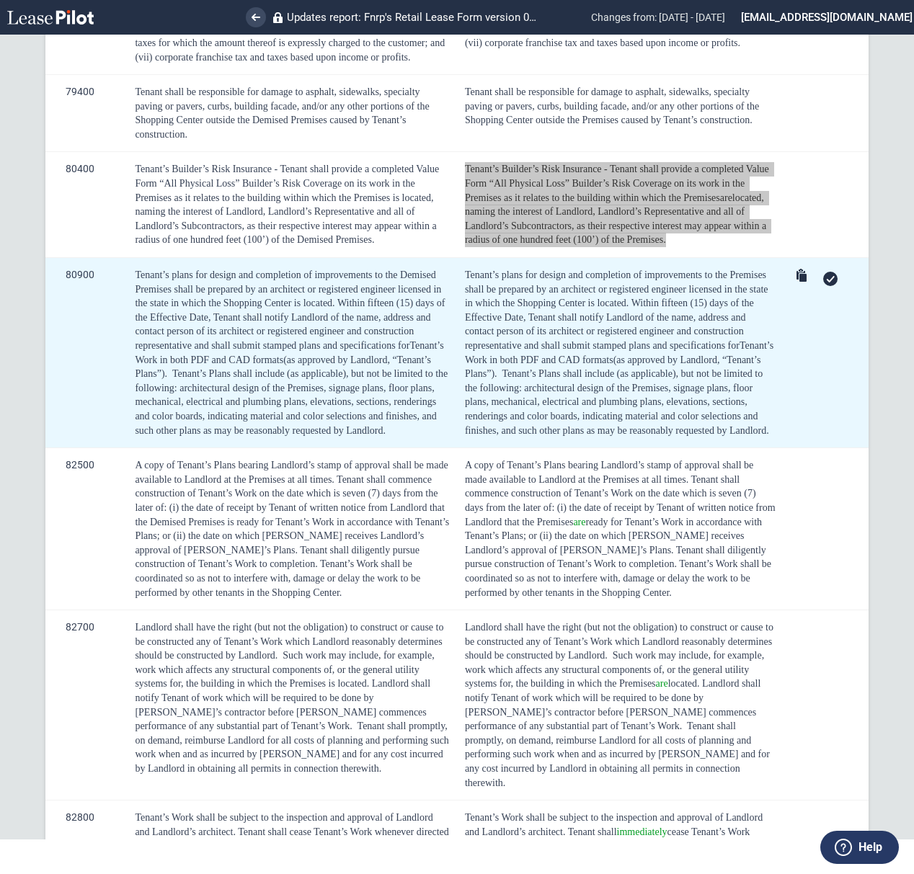
scroll to position [11645, 0]
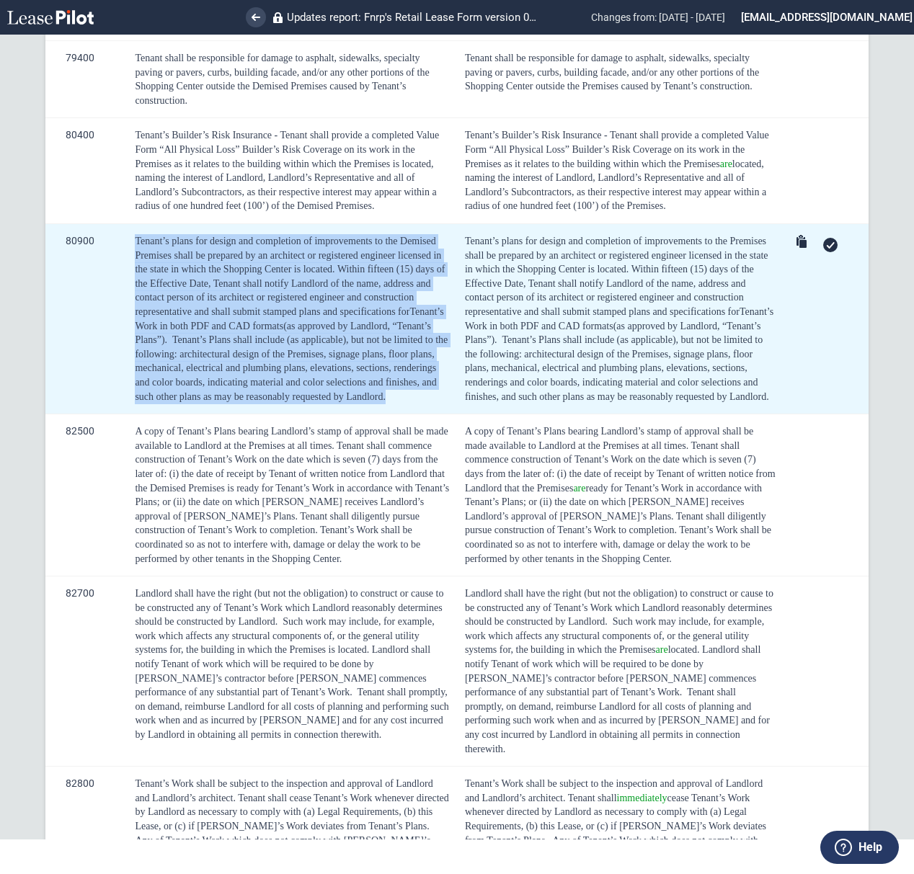
drag, startPoint x: 358, startPoint y: 375, endPoint x: 101, endPoint y: 231, distance: 294.4
click at [101, 231] on tr "80900 [PERSON_NAME]’s plans for design and completion of improvements to the De…" at bounding box center [456, 319] width 823 height 190
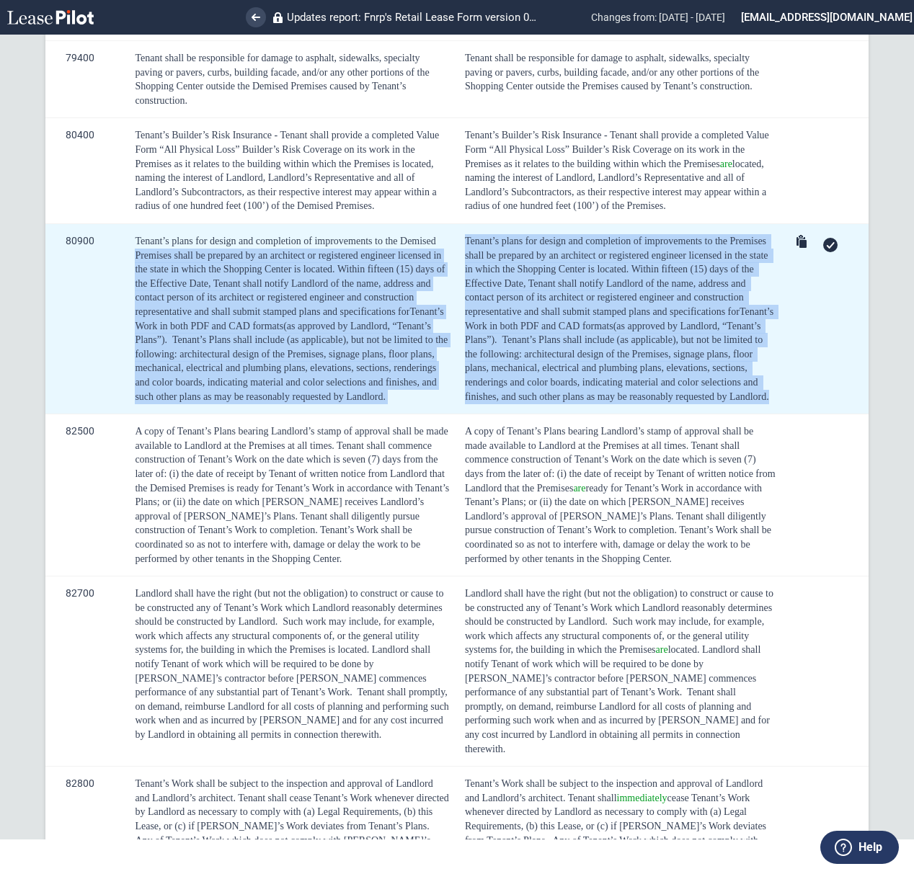
drag, startPoint x: 767, startPoint y: 397, endPoint x: 445, endPoint y: 244, distance: 356.7
click at [445, 244] on tr "80900 [PERSON_NAME]’s plans for design and completion of improvements to the De…" at bounding box center [456, 319] width 823 height 190
click at [552, 260] on span "Tenant’s plans for design and completion of improvements to the Premises shall …" at bounding box center [618, 255] width 306 height 39
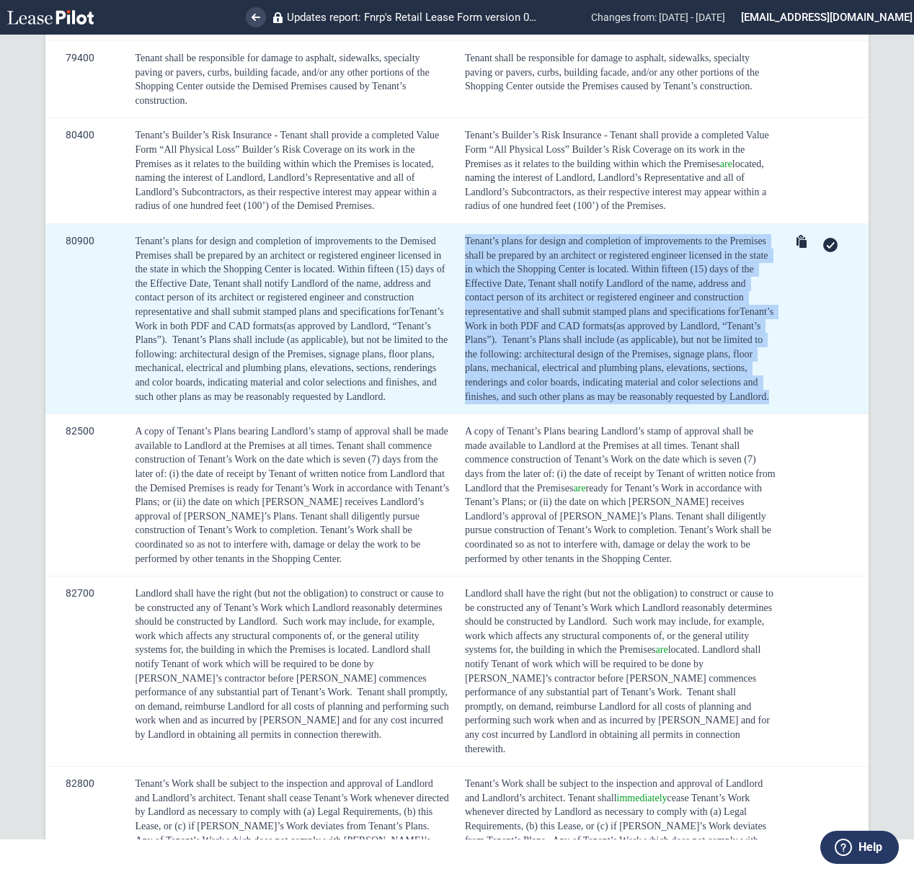
drag, startPoint x: 462, startPoint y: 235, endPoint x: 822, endPoint y: 363, distance: 381.9
click at [822, 363] on tr "80900 [PERSON_NAME]’s plans for design and completion of improvements to the De…" at bounding box center [456, 319] width 823 height 190
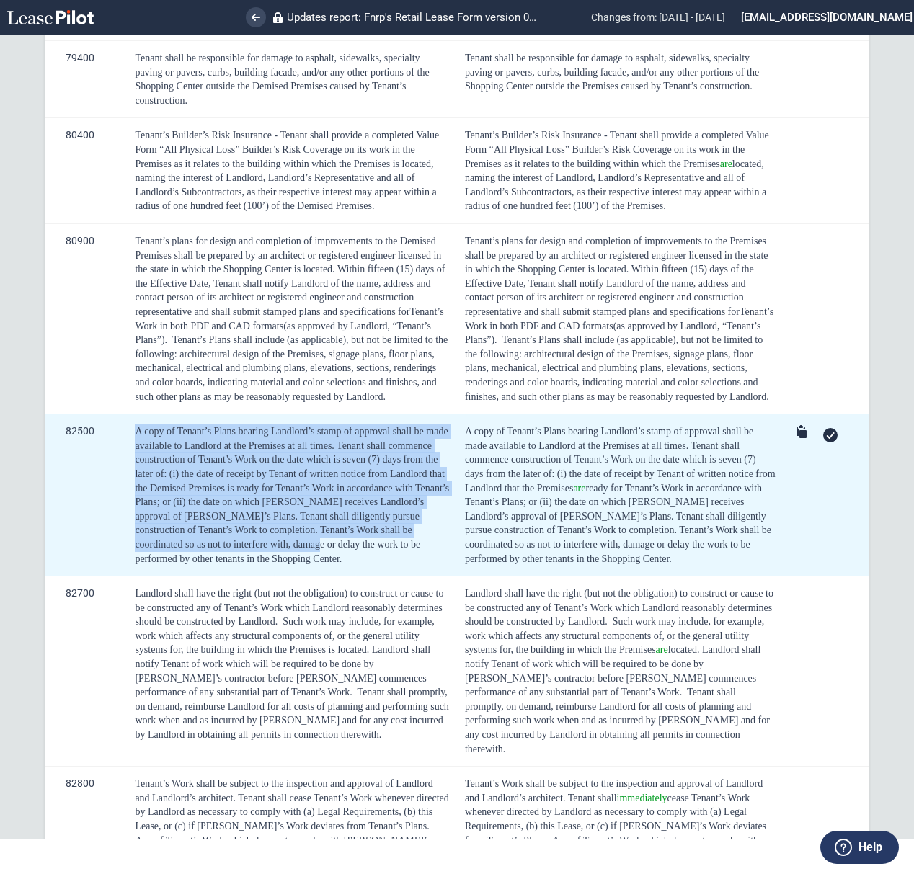
drag, startPoint x: 373, startPoint y: 546, endPoint x: 133, endPoint y: 428, distance: 268.2
click at [133, 428] on td "A copy of Tenant’s Plans bearing Landlord’s stamp of approval shall be made ava…" at bounding box center [290, 496] width 330 height 162
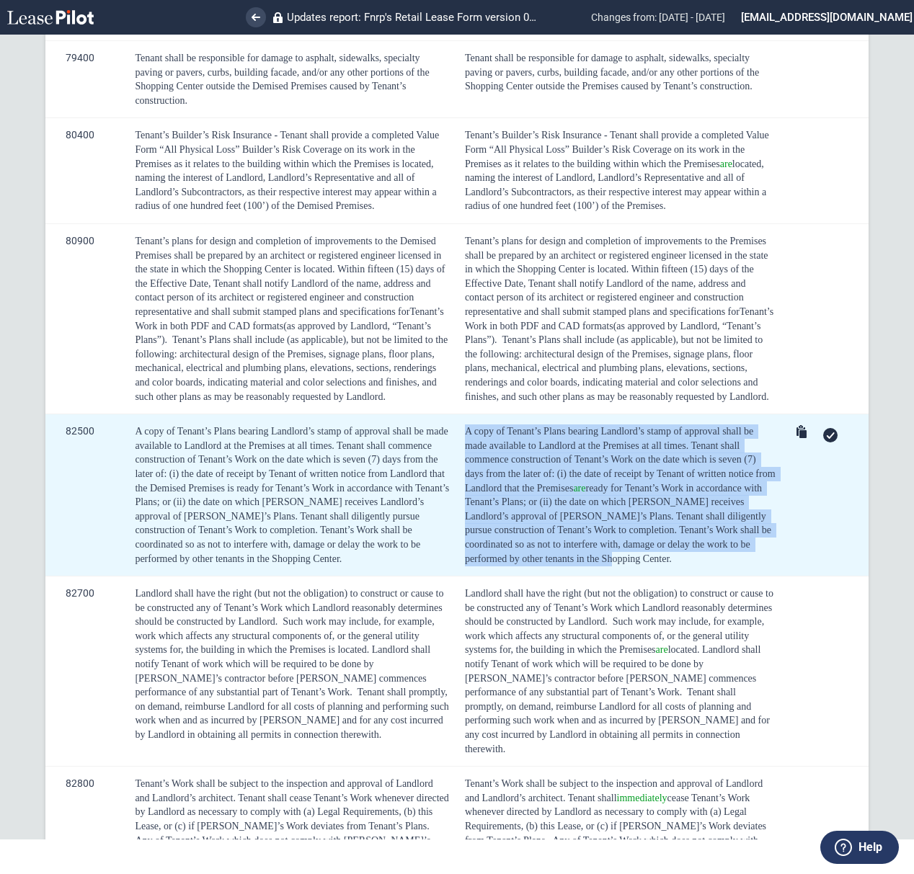
drag, startPoint x: 606, startPoint y: 560, endPoint x: 453, endPoint y: 428, distance: 202.4
click at [455, 428] on td "A copy of Tenant’s Plans bearing Landlord’s stamp of approval shall be made ava…" at bounding box center [618, 496] width 327 height 162
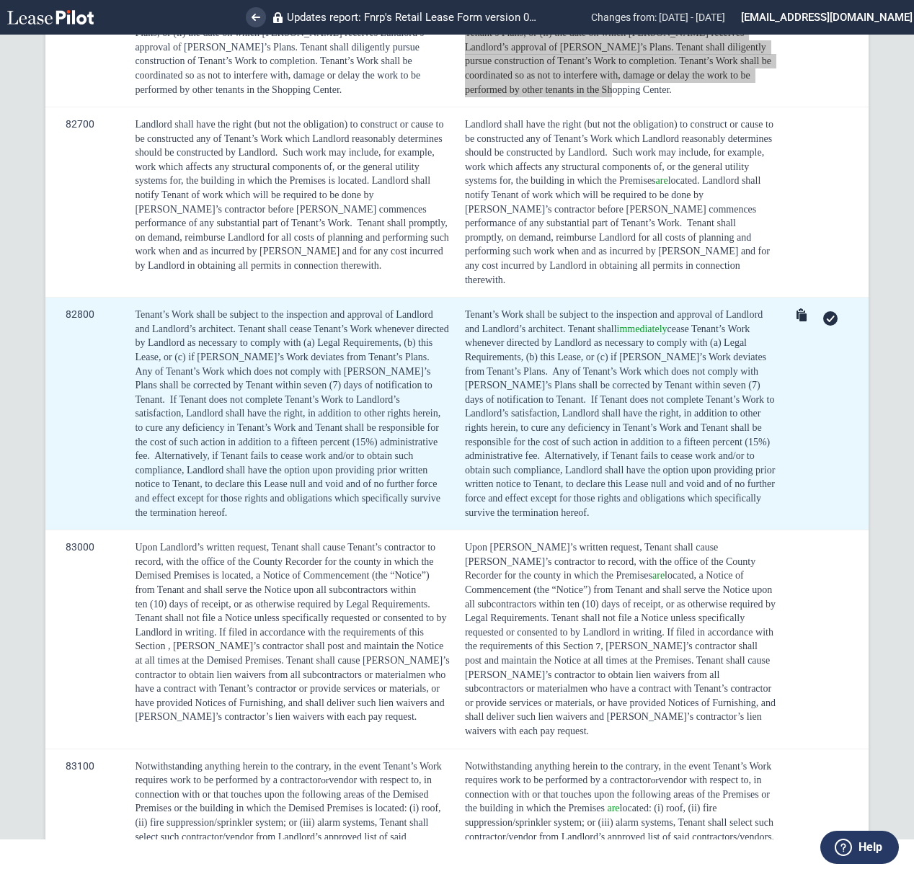
scroll to position [12126, 0]
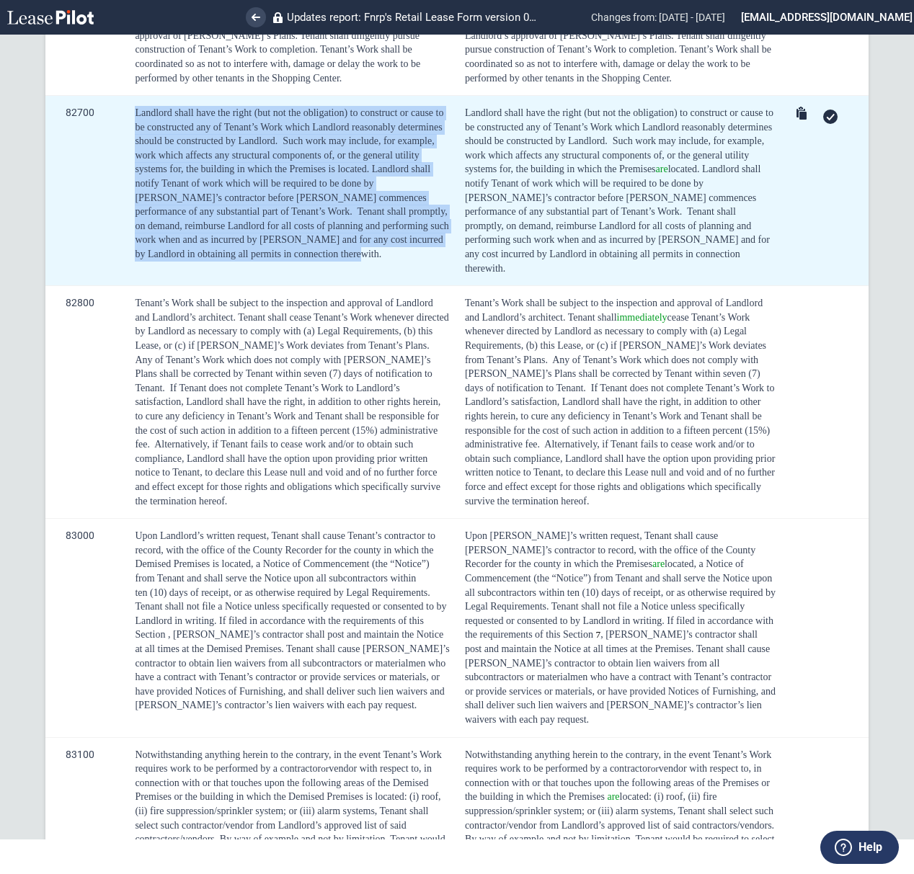
drag, startPoint x: 321, startPoint y: 254, endPoint x: 110, endPoint y: 119, distance: 251.0
click at [110, 118] on tr "82700 Landlord shall have the right (but not the obligation) to construct or ca…" at bounding box center [456, 191] width 823 height 190
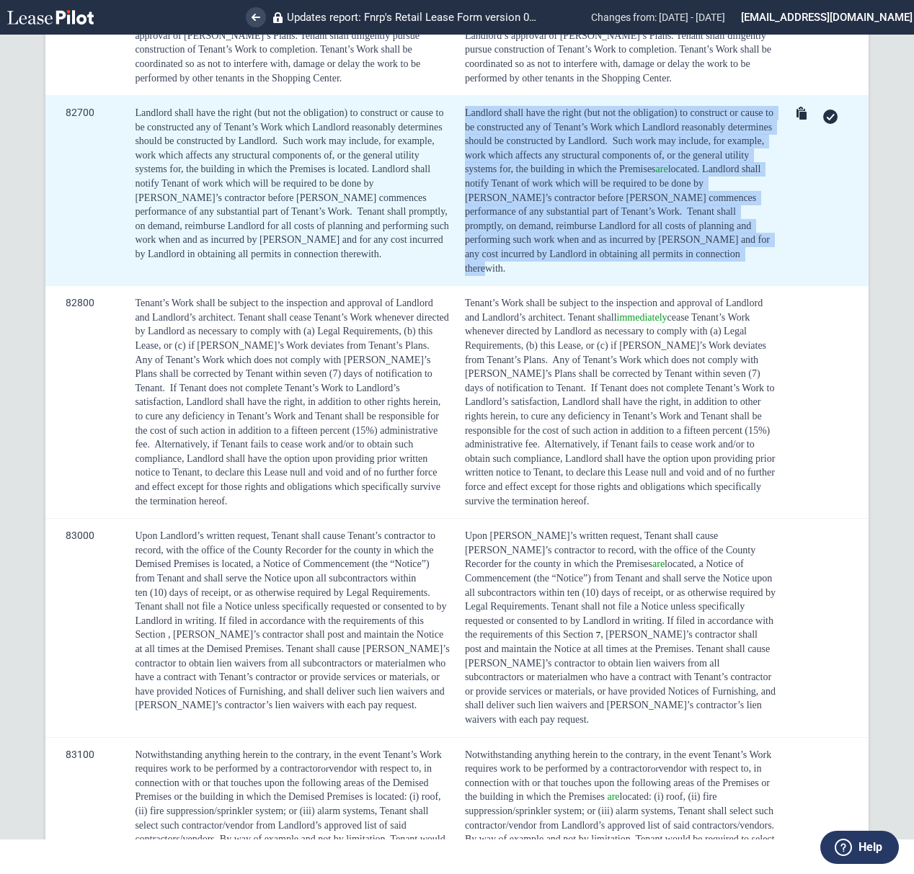
drag, startPoint x: 578, startPoint y: 258, endPoint x: 462, endPoint y: 107, distance: 190.2
click at [462, 107] on td "Landlord shall have the right (but not the obligation) to construct or cause to…" at bounding box center [618, 191] width 327 height 190
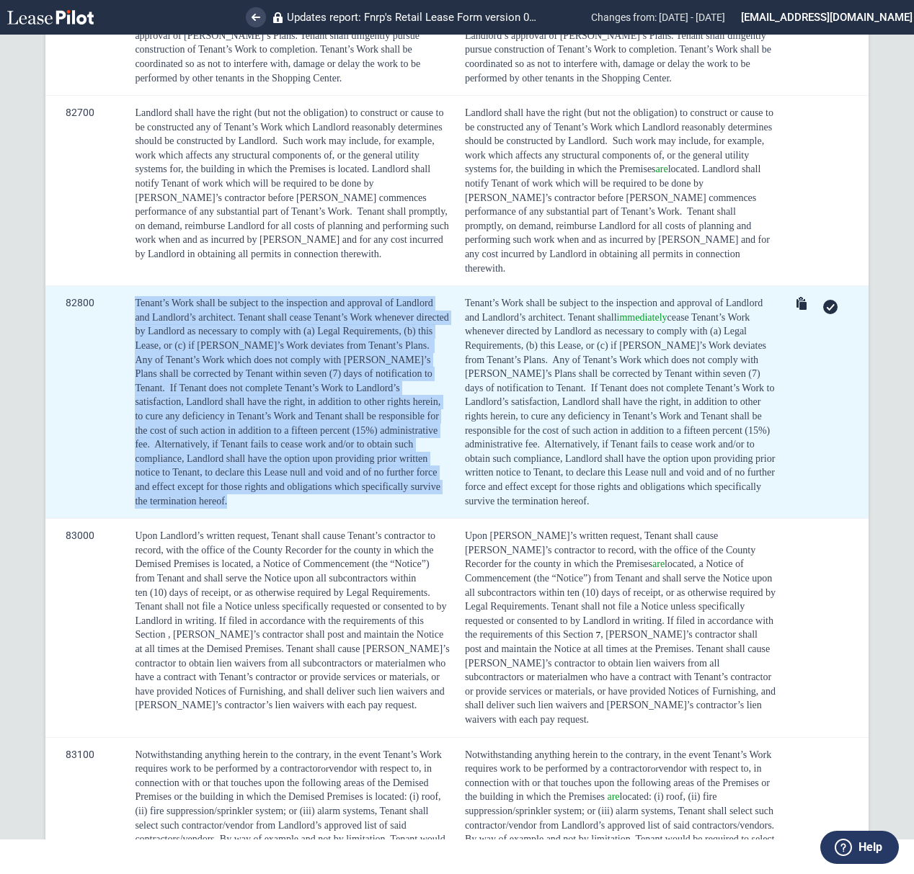
drag, startPoint x: 335, startPoint y: 463, endPoint x: 133, endPoint y: 290, distance: 266.4
click at [133, 290] on td "Tenant’s Work shall be subject to the inspection and approval of Landlord and L…" at bounding box center [290, 402] width 330 height 233
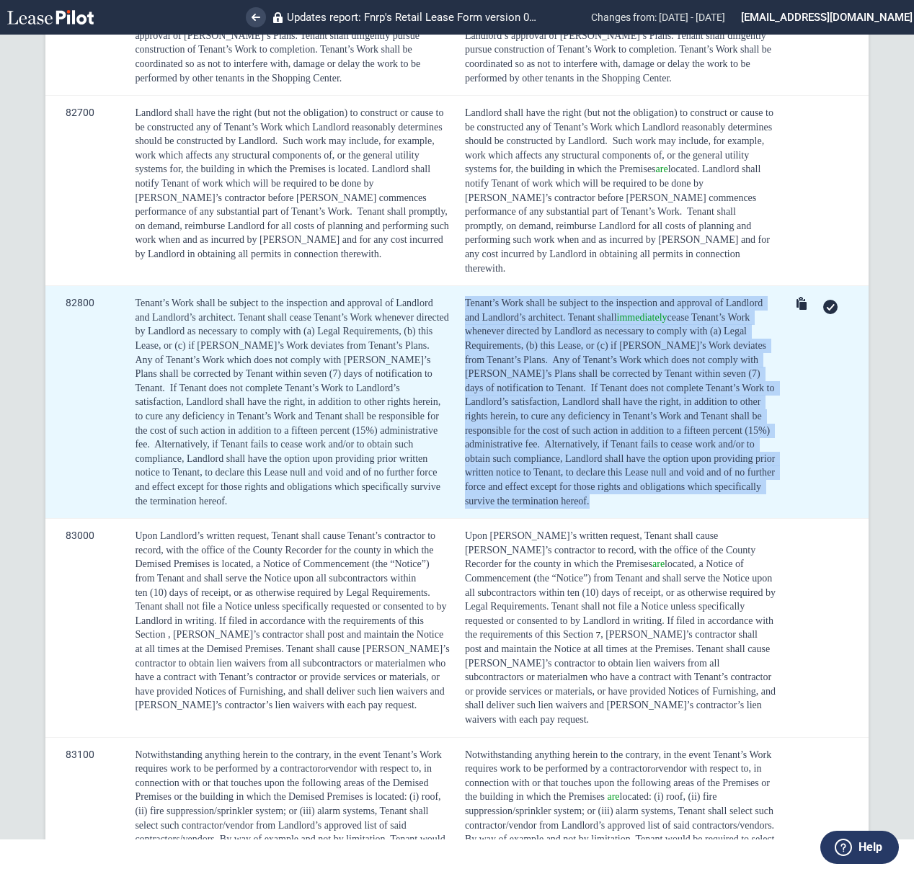
drag, startPoint x: 569, startPoint y: 484, endPoint x: 462, endPoint y: 288, distance: 223.2
click at [465, 296] on div "Tenant’s Work shall be subject to the inspection and approval of Landlord and L…" at bounding box center [621, 402] width 312 height 212
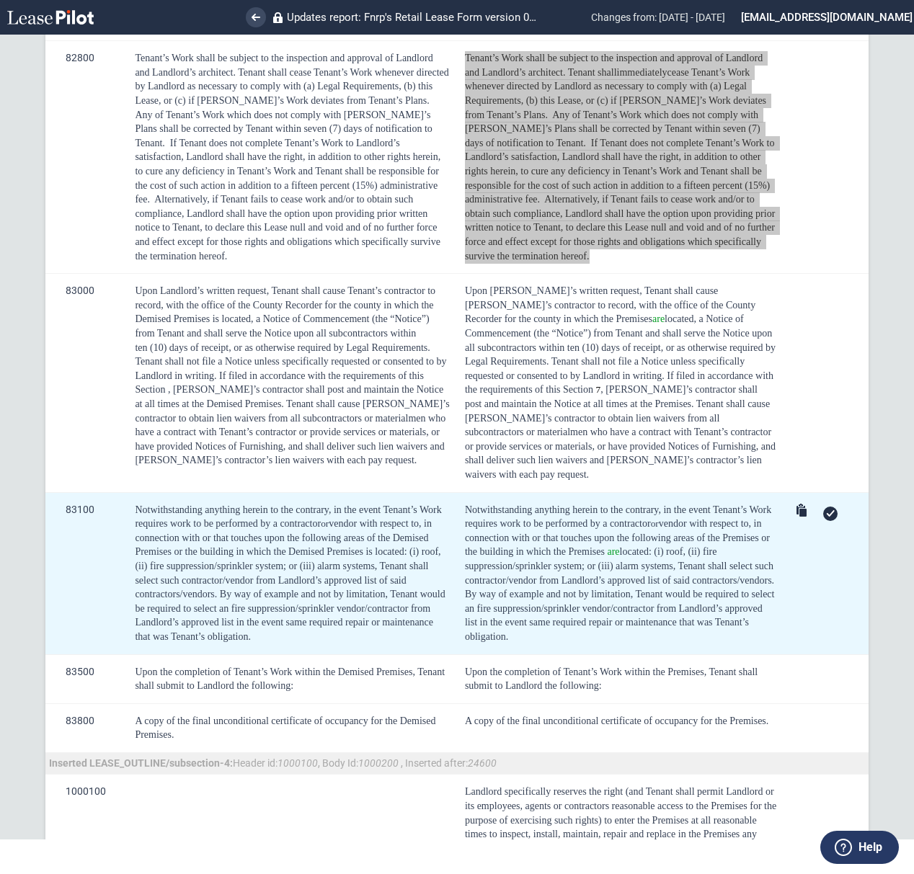
scroll to position [12414, 0]
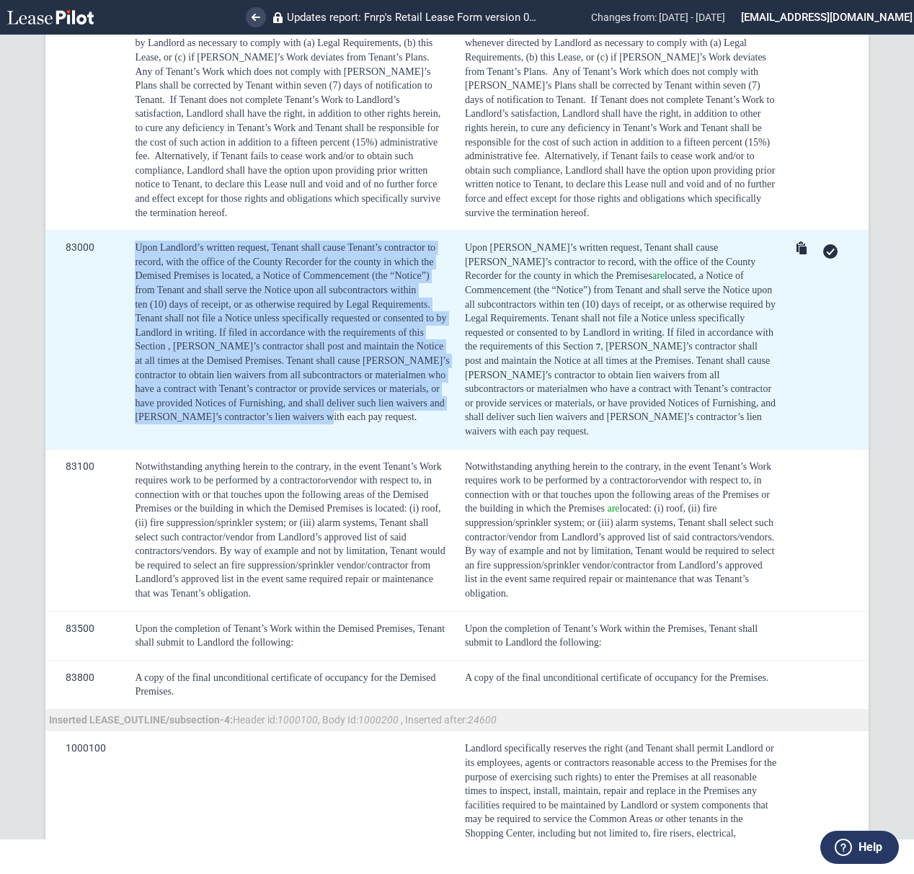
drag, startPoint x: 342, startPoint y: 411, endPoint x: 122, endPoint y: 232, distance: 283.4
click at [122, 232] on tr "83000 Upon Landlord’s written request, Tenant shall cause [PERSON_NAME]’s contr…" at bounding box center [456, 340] width 823 height 218
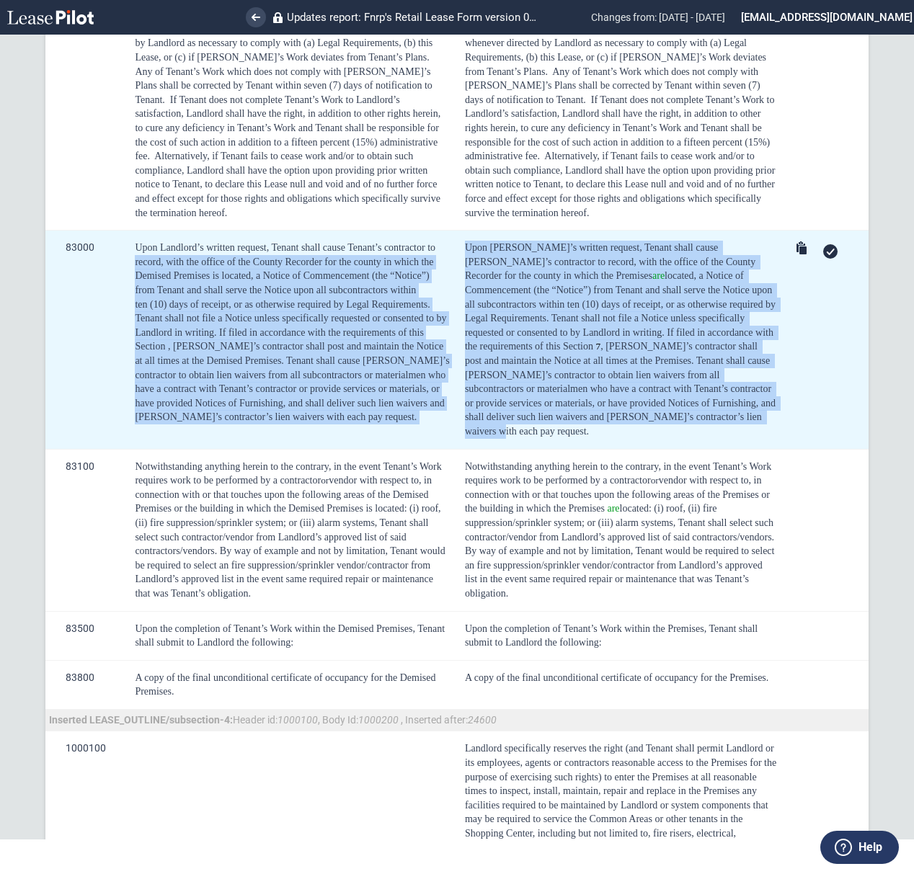
drag, startPoint x: 682, startPoint y: 402, endPoint x: 448, endPoint y: 228, distance: 291.1
click at [448, 231] on tr "83000 Upon Landlord’s written request, Tenant shall cause [PERSON_NAME]’s contr…" at bounding box center [456, 340] width 823 height 218
click at [526, 245] on span "Upon [PERSON_NAME]’s written request, Tenant shall cause [PERSON_NAME]’s contra…" at bounding box center [620, 275] width 310 height 67
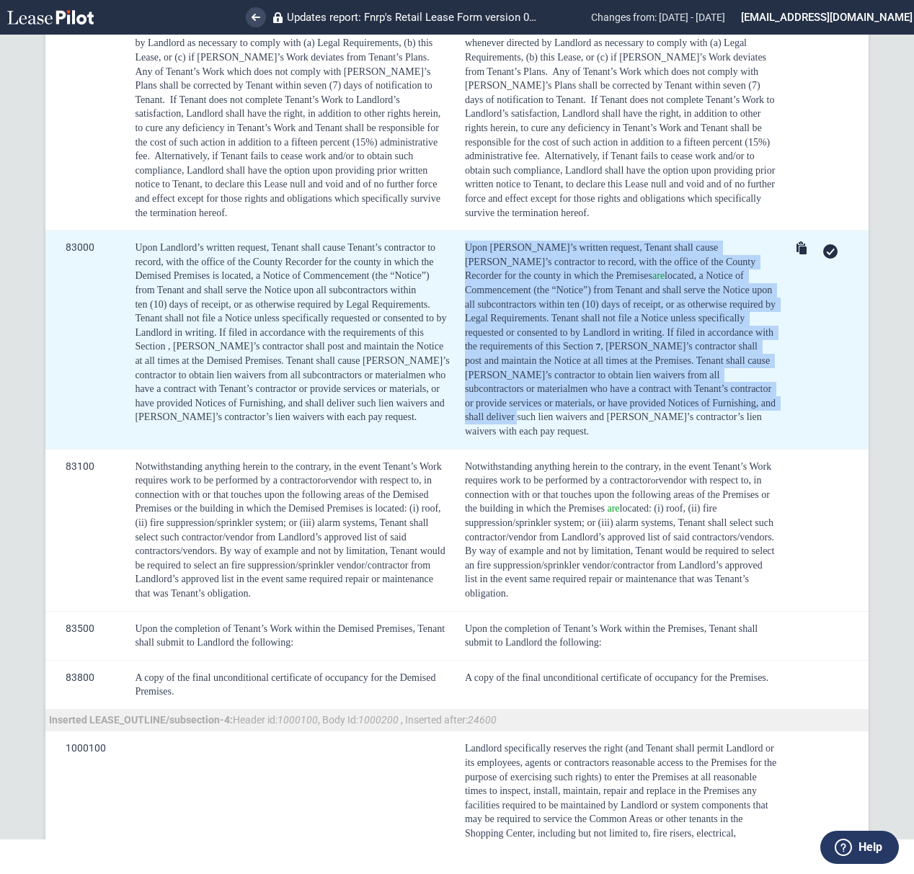
drag, startPoint x: 465, startPoint y: 220, endPoint x: 683, endPoint y: 393, distance: 278.7
click at [683, 393] on td "Upon Landlord’s written request, Tenant shall cause Tenant’s contractor to reco…" at bounding box center [618, 340] width 327 height 218
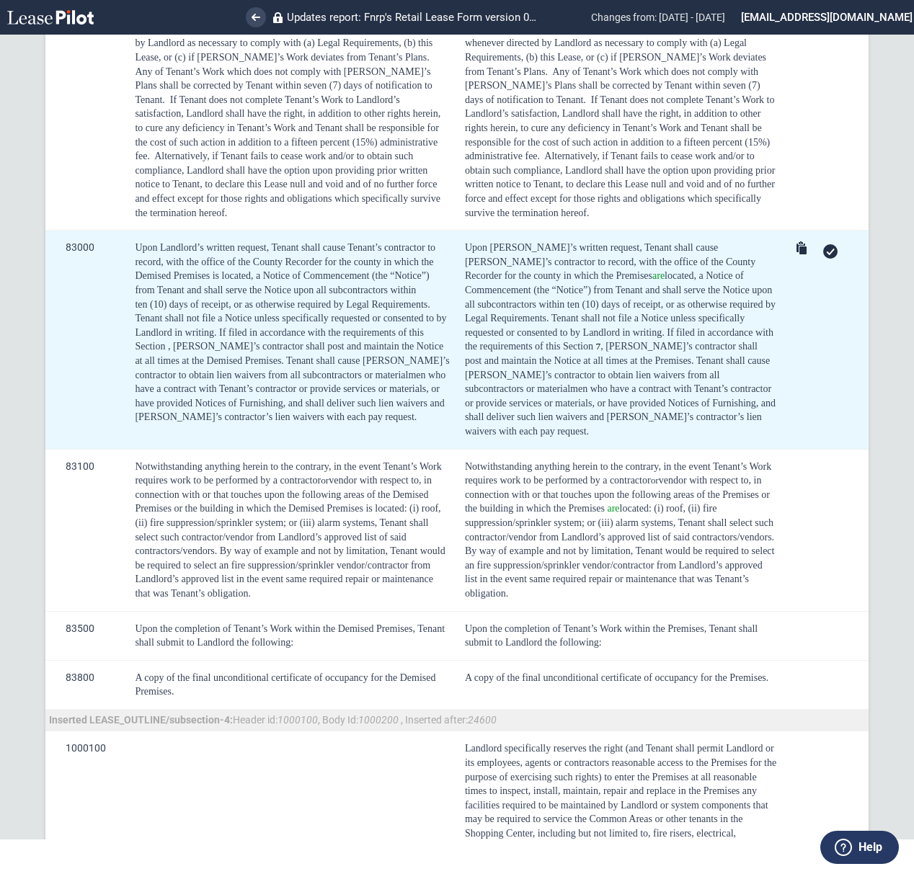
drag, startPoint x: 673, startPoint y: 404, endPoint x: 644, endPoint y: 405, distance: 29.6
click at [673, 405] on div "Upon Landlord’s written request, Tenant shall cause Tenant’s contractor to reco…" at bounding box center [621, 340] width 312 height 198
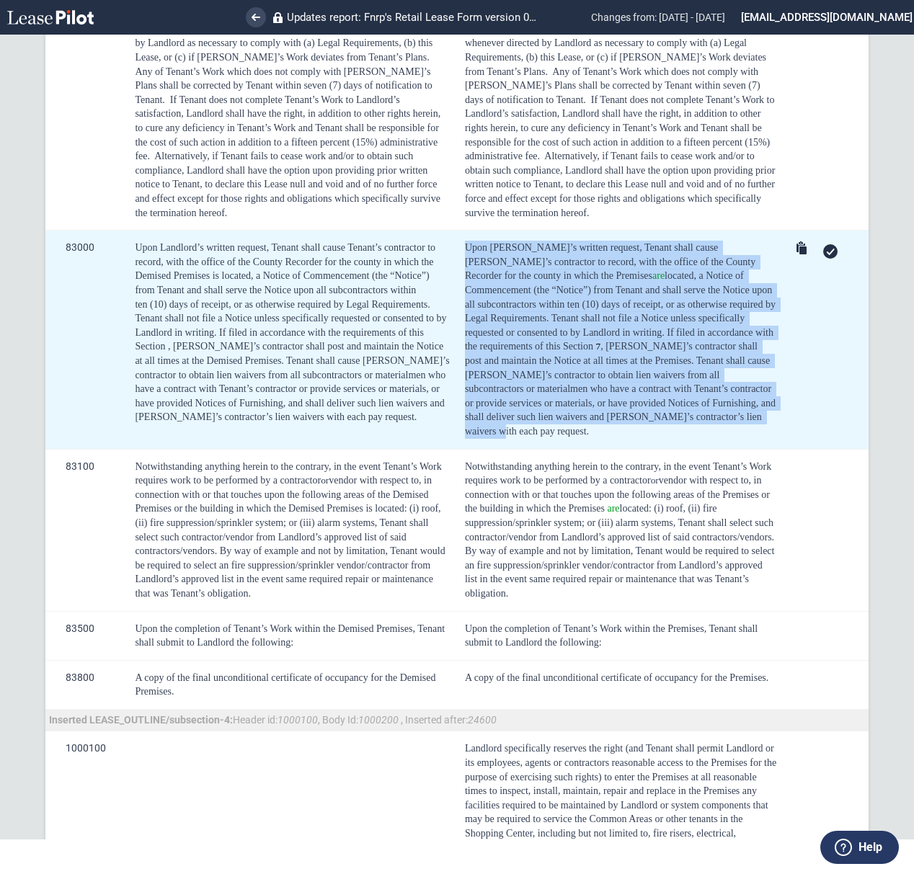
drag, startPoint x: 658, startPoint y: 399, endPoint x: 459, endPoint y: 223, distance: 266.1
click at [459, 231] on td "Upon Landlord’s written request, Tenant shall cause Tenant’s contractor to reco…" at bounding box center [618, 340] width 327 height 218
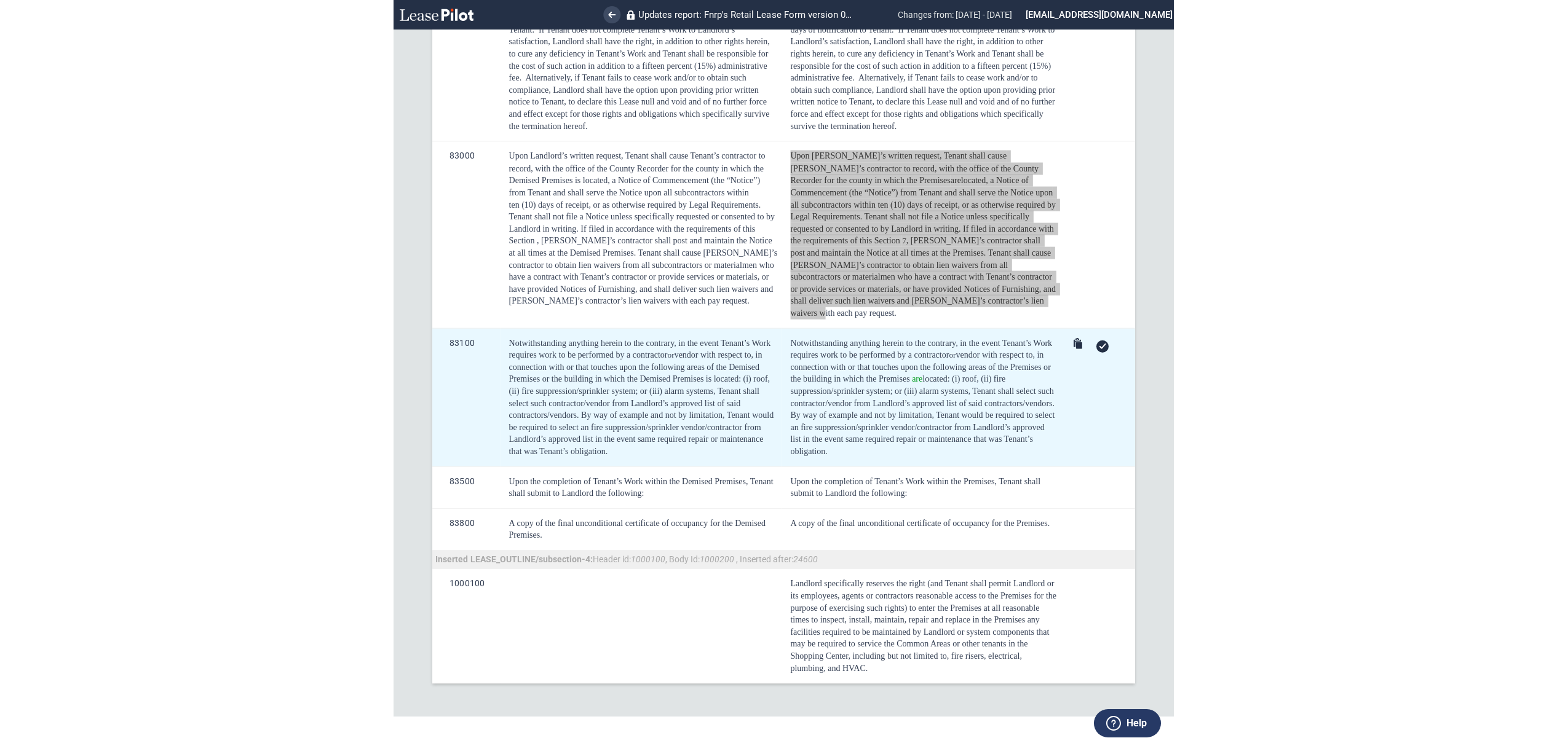
scroll to position [10666, 0]
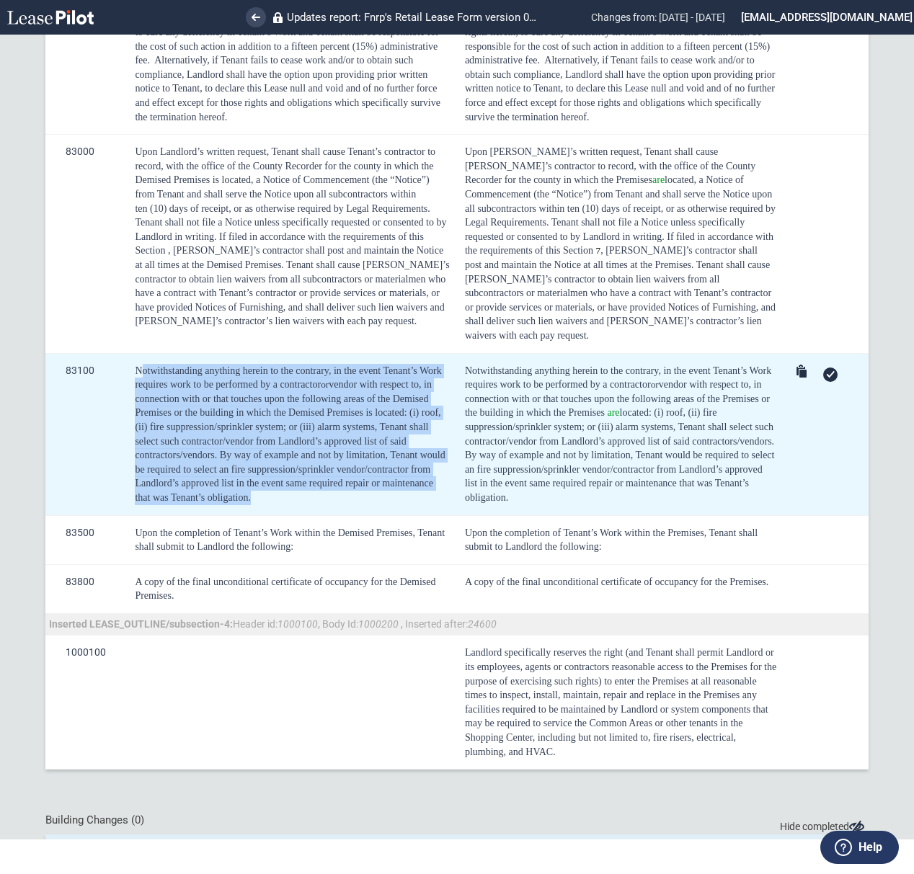
drag, startPoint x: 280, startPoint y: 474, endPoint x: 141, endPoint y: 335, distance: 196.3
click at [141, 353] on td "Notwithstanding anything herein to the contrary, in the event Tenant’s Work req…" at bounding box center [290, 434] width 330 height 162
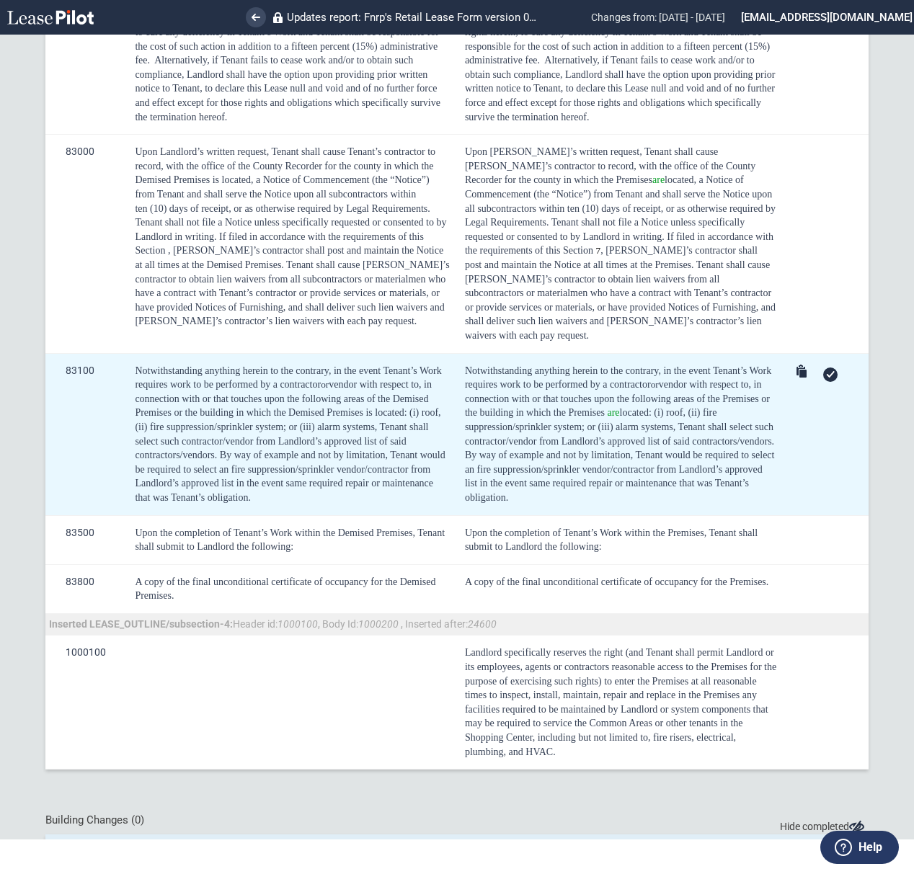
click at [128, 353] on td "Notwithstanding anything herein to the contrary, in the event Tenant’s Work req…" at bounding box center [290, 434] width 330 height 162
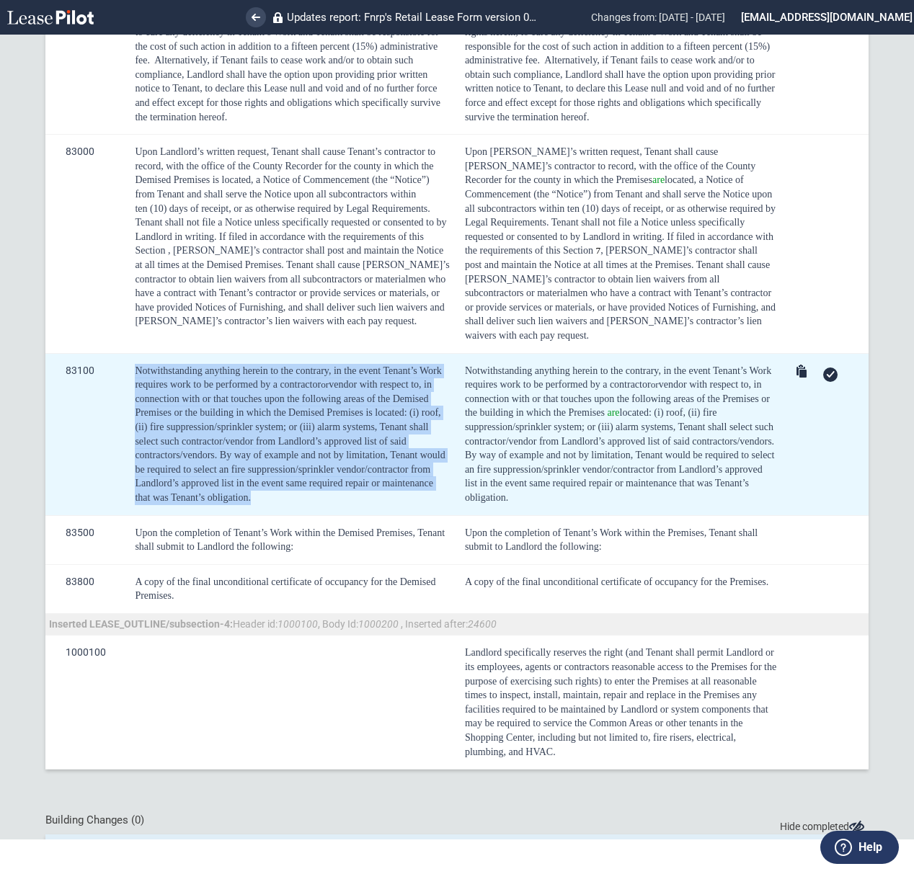
drag, startPoint x: 136, startPoint y: 339, endPoint x: 296, endPoint y: 471, distance: 207.9
click at [296, 471] on div "Notwithstanding anything herein to the contrary, in the event Tenant’s Work req…" at bounding box center [292, 434] width 315 height 141
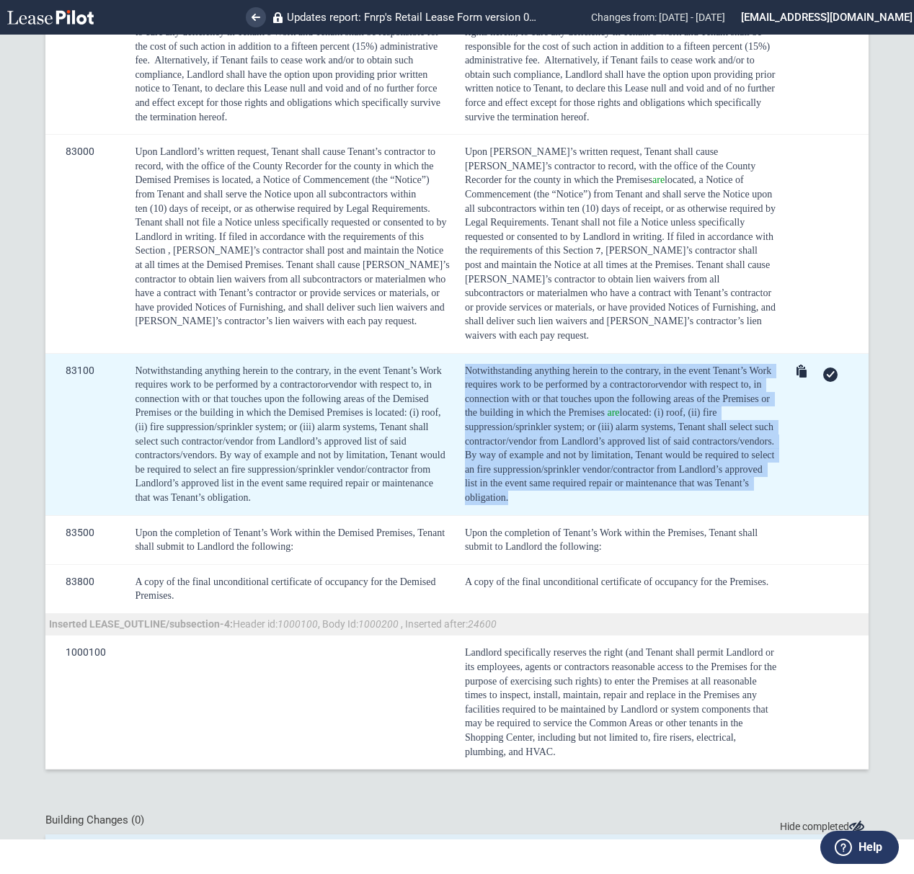
drag, startPoint x: 641, startPoint y: 474, endPoint x: 454, endPoint y: 338, distance: 231.1
click at [455, 353] on td "Notwithstanding anything herein to the contrary, in the event Tenant’s Work req…" at bounding box center [618, 434] width 327 height 162
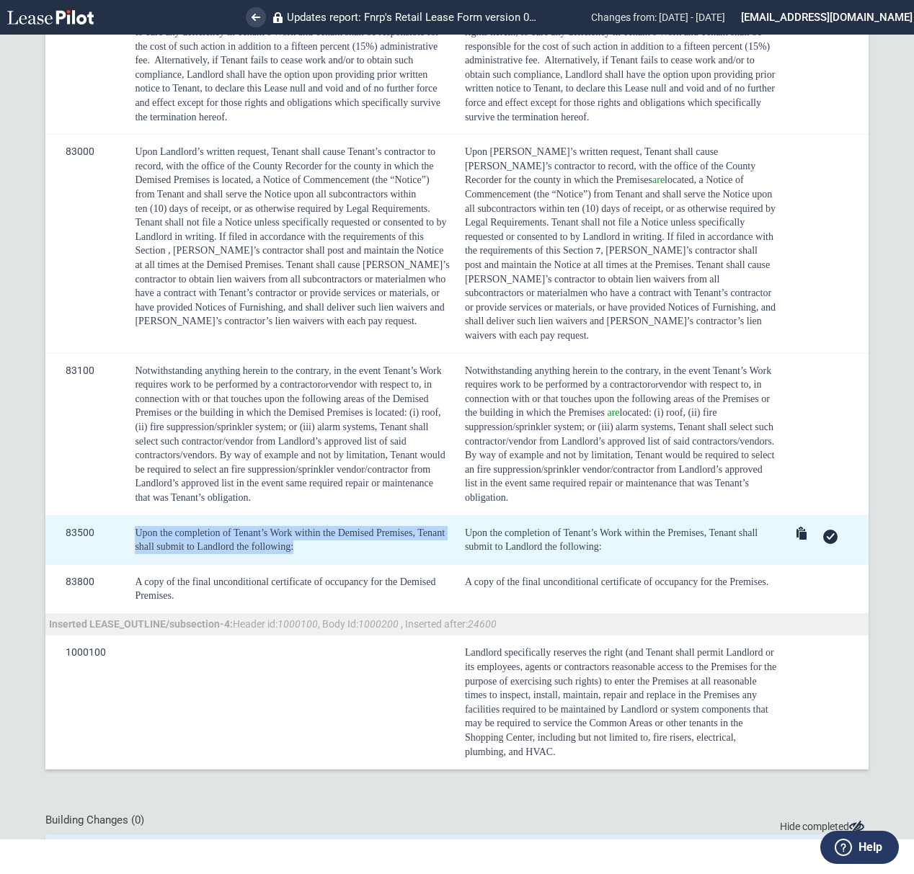
drag, startPoint x: 241, startPoint y: 526, endPoint x: 124, endPoint y: 500, distance: 119.8
click at [125, 515] on td "Upon the completion of Tenant’s Work within the Demised Premises, Tenant shall …" at bounding box center [290, 539] width 330 height 49
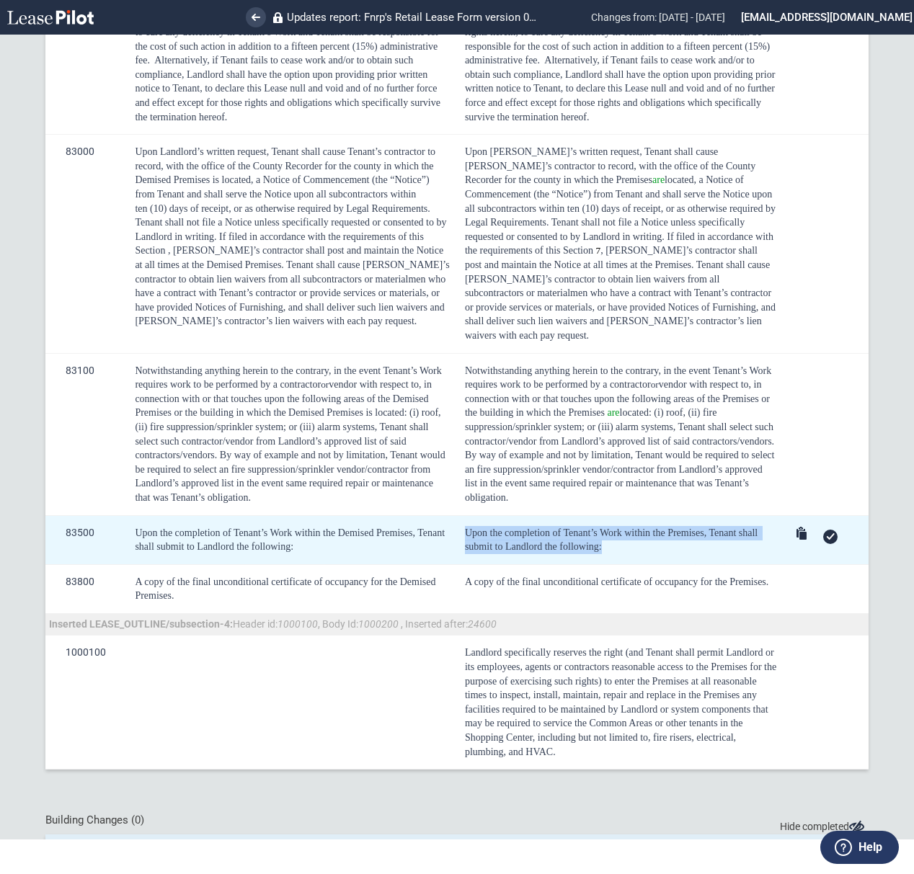
drag, startPoint x: 609, startPoint y: 519, endPoint x: 453, endPoint y: 500, distance: 156.9
click at [455, 515] on td "Upon the completion of Tenant’s Work within the Premises, Tenant shall submit t…" at bounding box center [618, 539] width 327 height 49
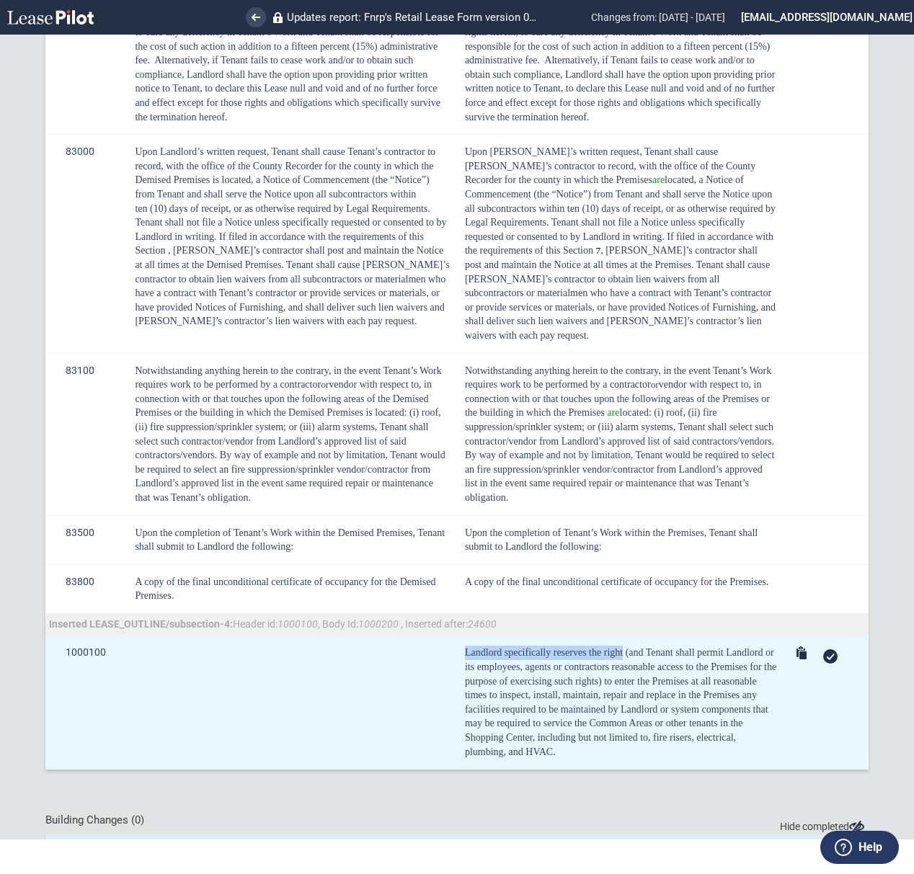
drag, startPoint x: 462, startPoint y: 623, endPoint x: 619, endPoint y: 629, distance: 156.6
click at [619, 646] on div "​ Landlord specifically reserves the right (and Tenant shall permit Landlord or…" at bounding box center [621, 702] width 312 height 113
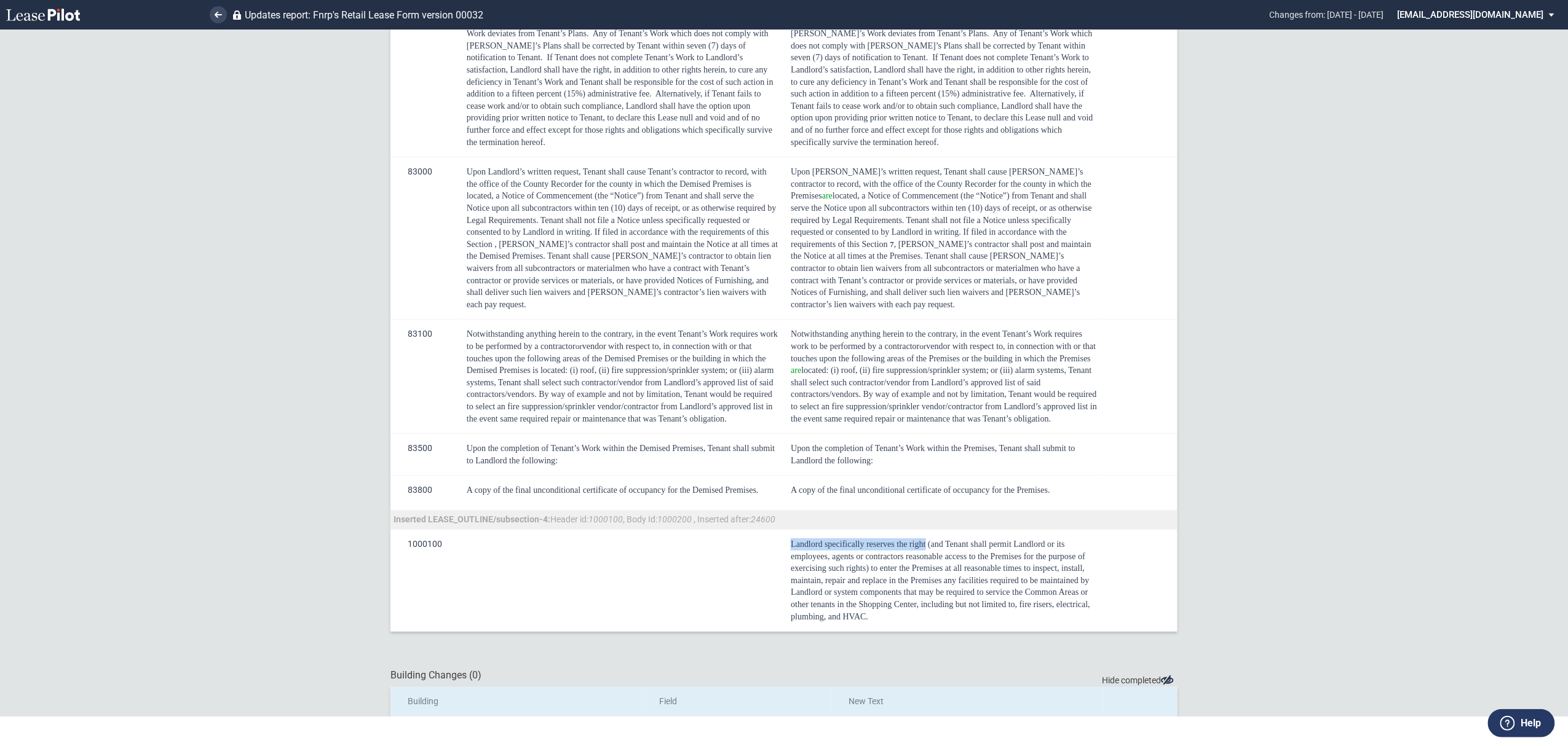
scroll to position [9275, 0]
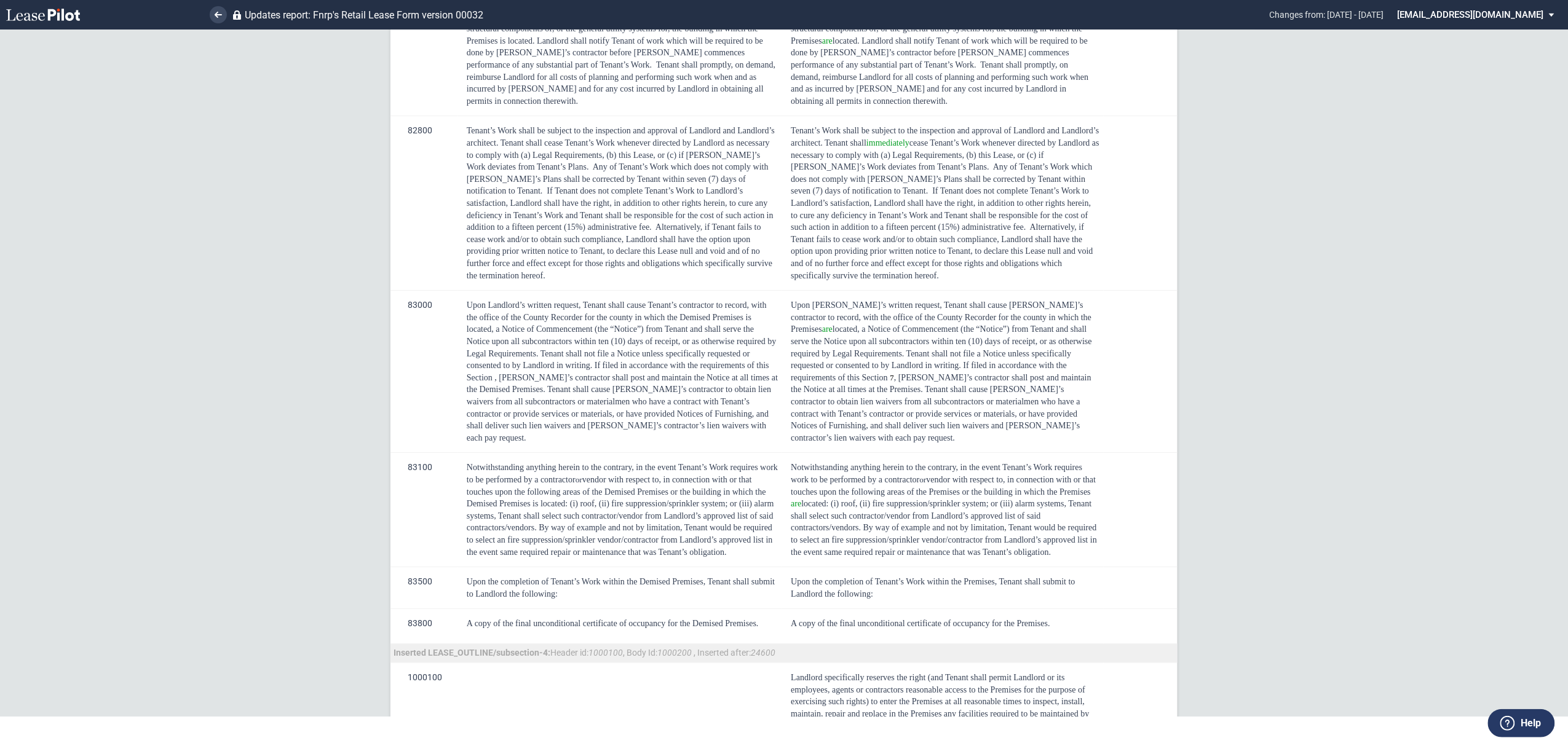
click at [779, 18] on md-select "[EMAIL_ADDRESS][DOMAIN_NAME] Super Admin Area Admin Area Settings Sign Out" at bounding box center [1481, 14] width 169 height 27
click at [779, 99] on md-option "Sign Out" at bounding box center [1505, 92] width 117 height 20
